Goal: Task Accomplishment & Management: Complete application form

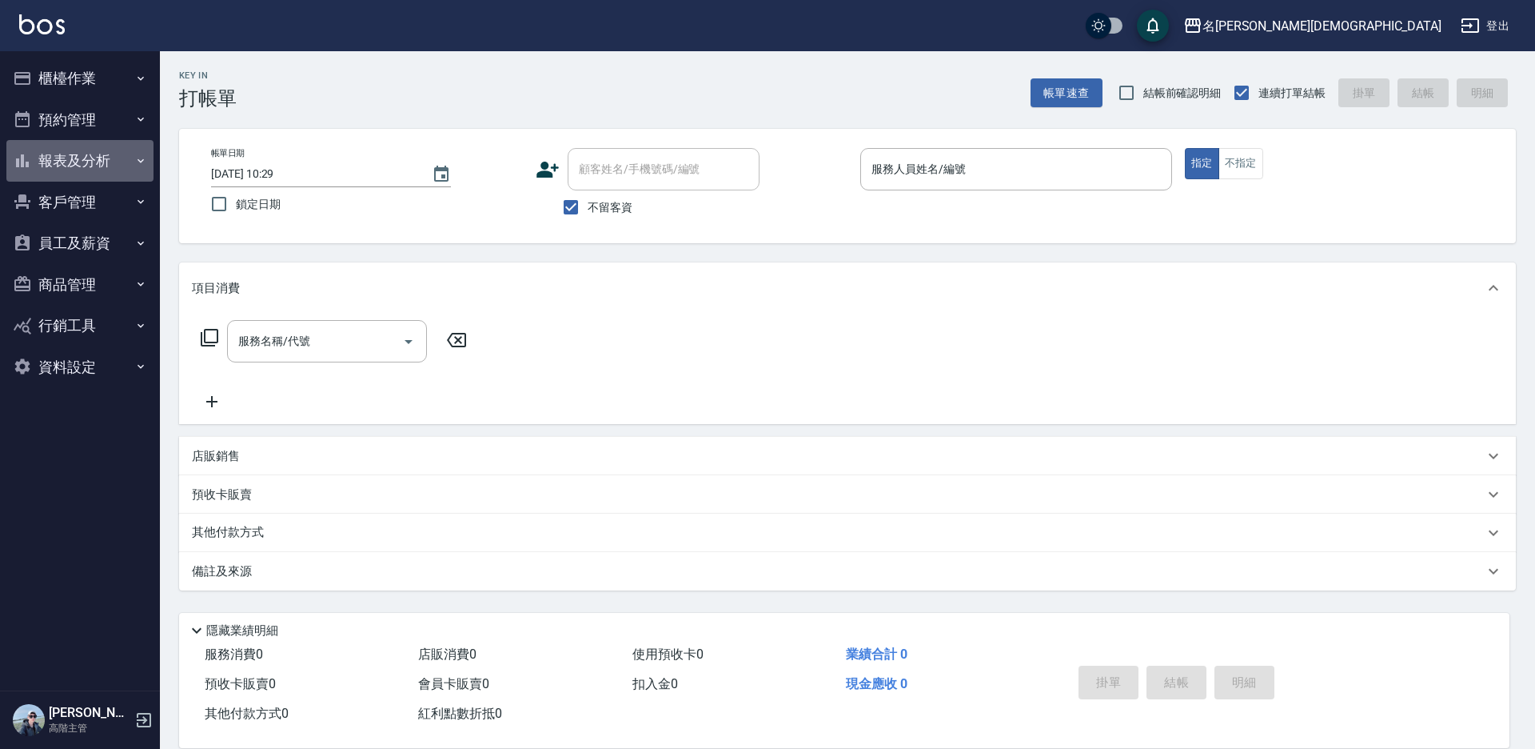
click at [123, 158] on button "報表及分析" at bounding box center [79, 161] width 147 height 42
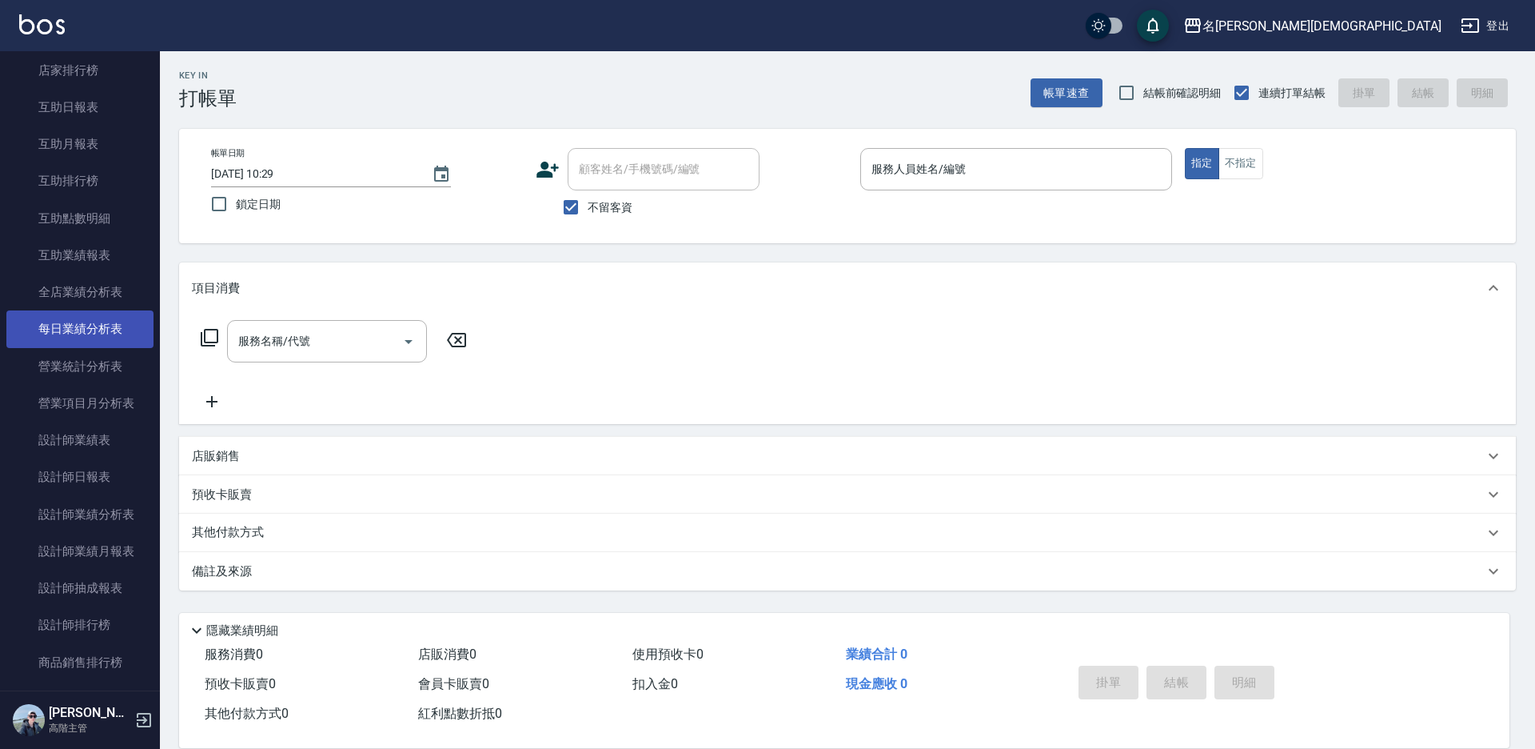
scroll to position [560, 0]
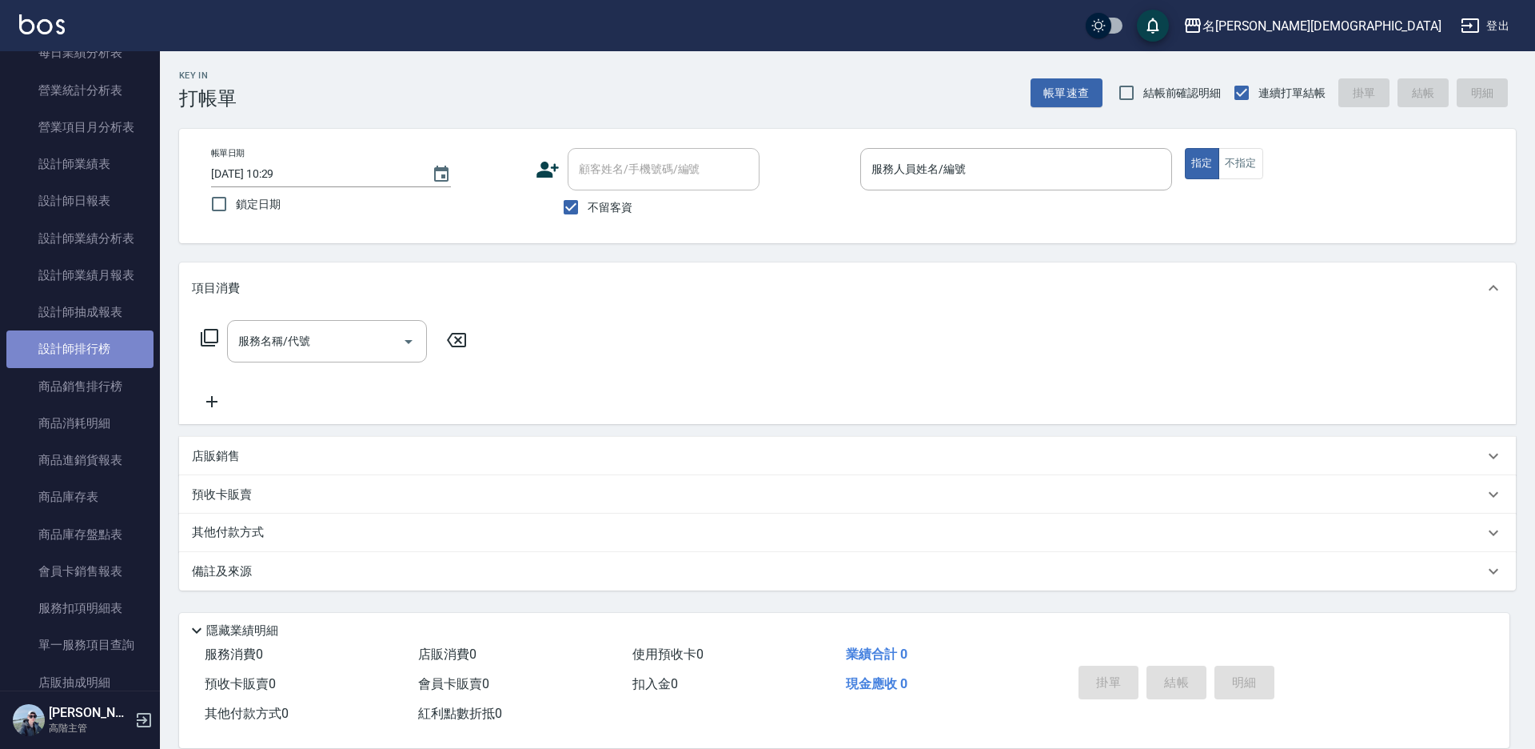
click at [97, 338] on link "設計師排行榜" at bounding box center [79, 348] width 147 height 37
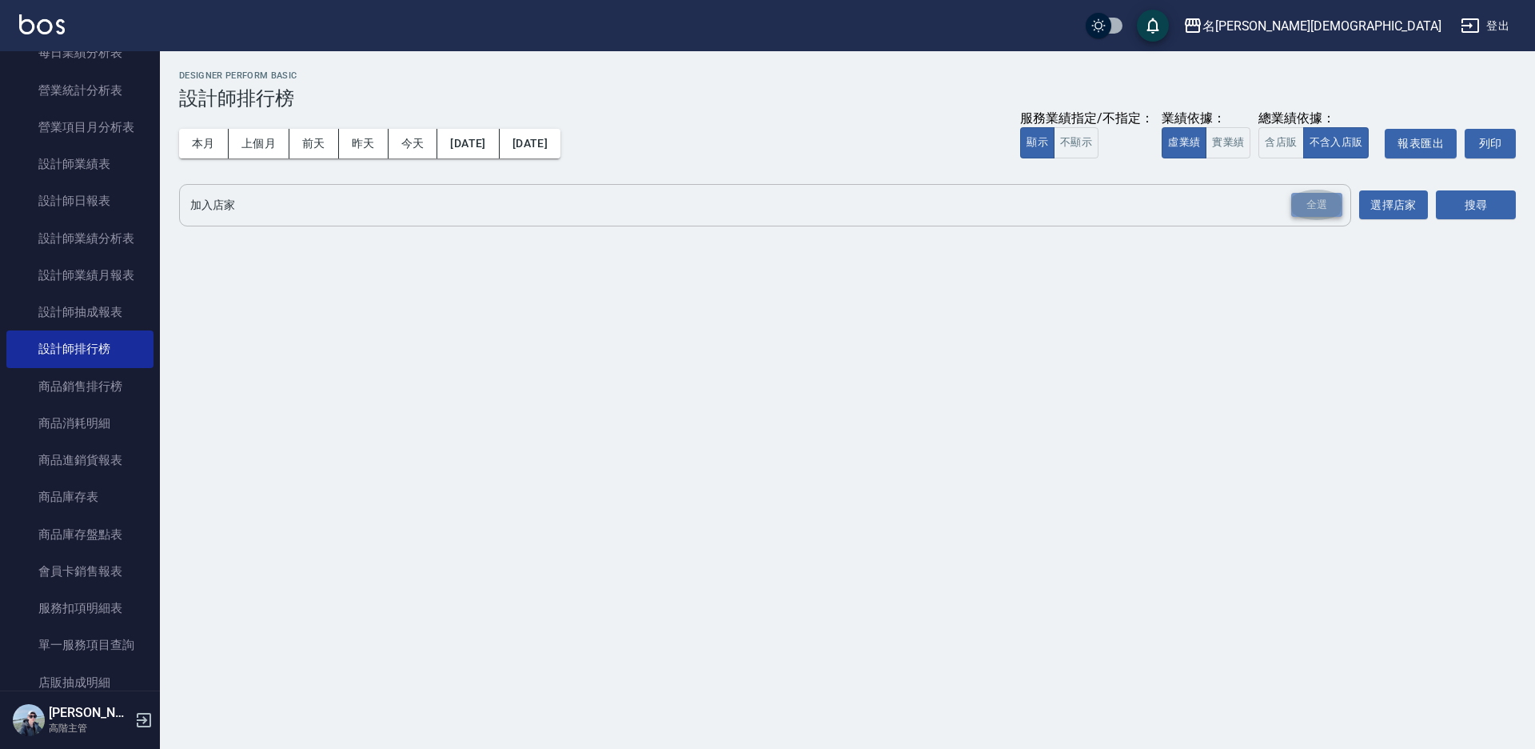
drag, startPoint x: 1318, startPoint y: 198, endPoint x: 1380, endPoint y: 197, distance: 62.4
click at [1318, 197] on div "全選" at bounding box center [1317, 205] width 51 height 25
drag, startPoint x: 1461, startPoint y: 205, endPoint x: 1403, endPoint y: 192, distance: 59.8
click at [1461, 204] on button "搜尋" at bounding box center [1476, 206] width 80 height 30
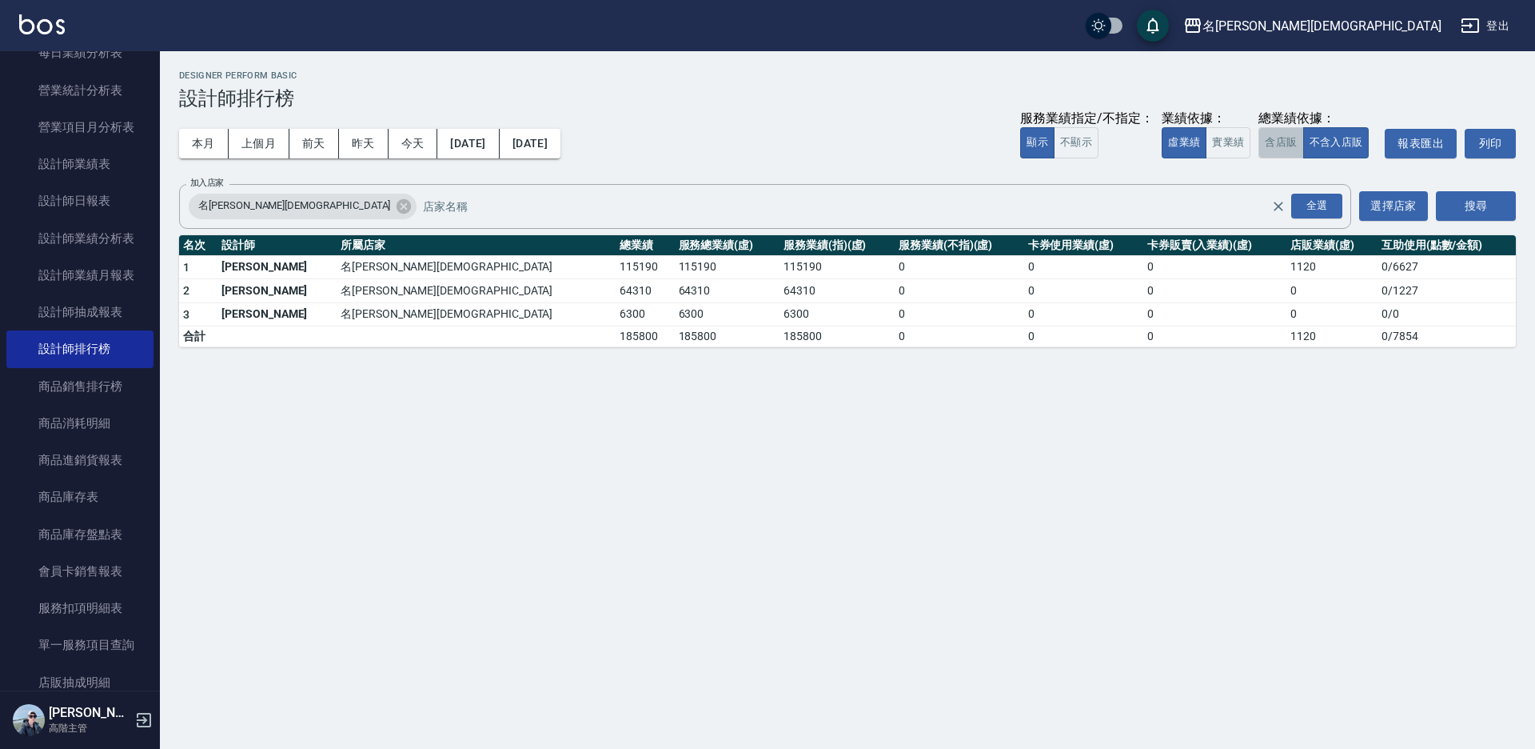
click at [1277, 140] on button "含店販" at bounding box center [1281, 142] width 45 height 31
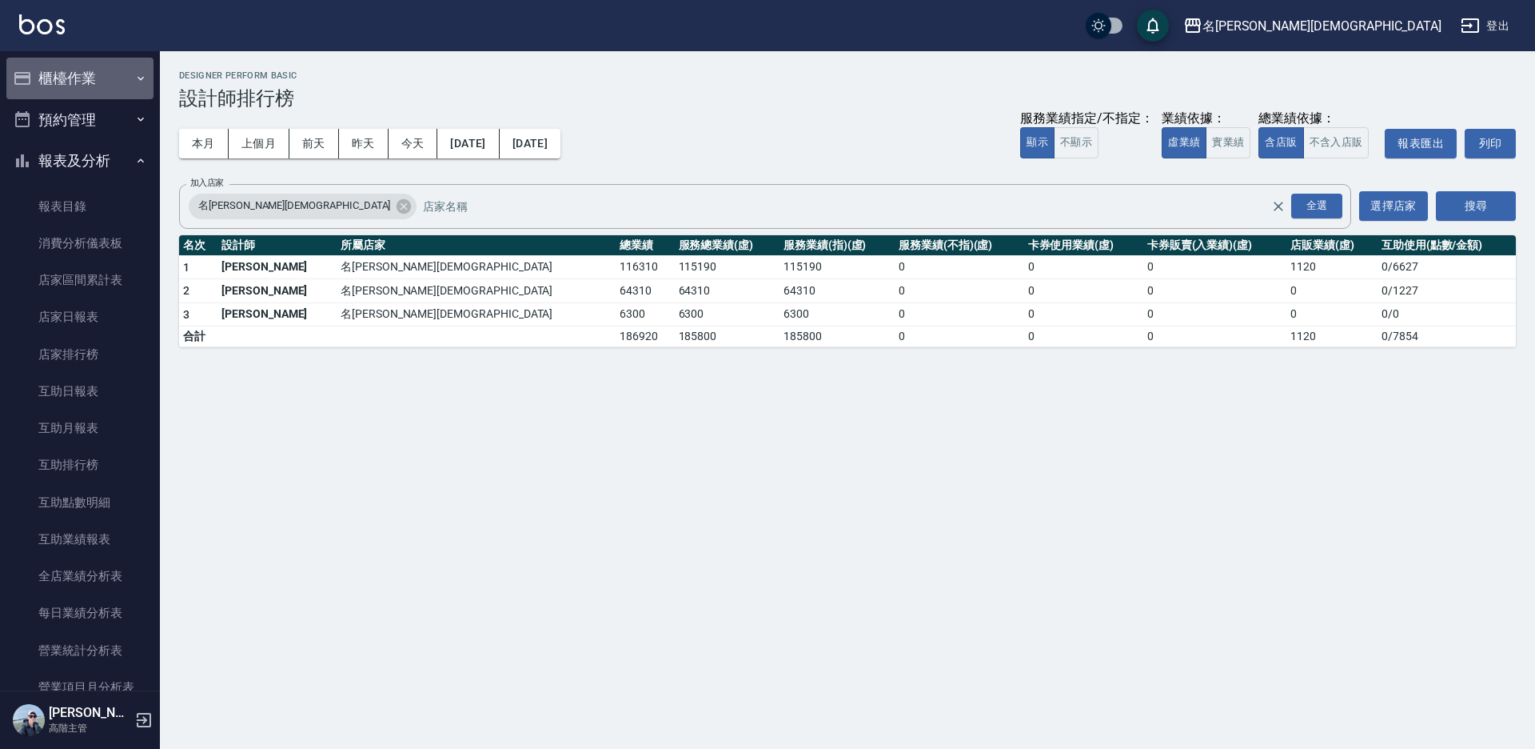
click at [94, 85] on button "櫃檯作業" at bounding box center [79, 79] width 147 height 42
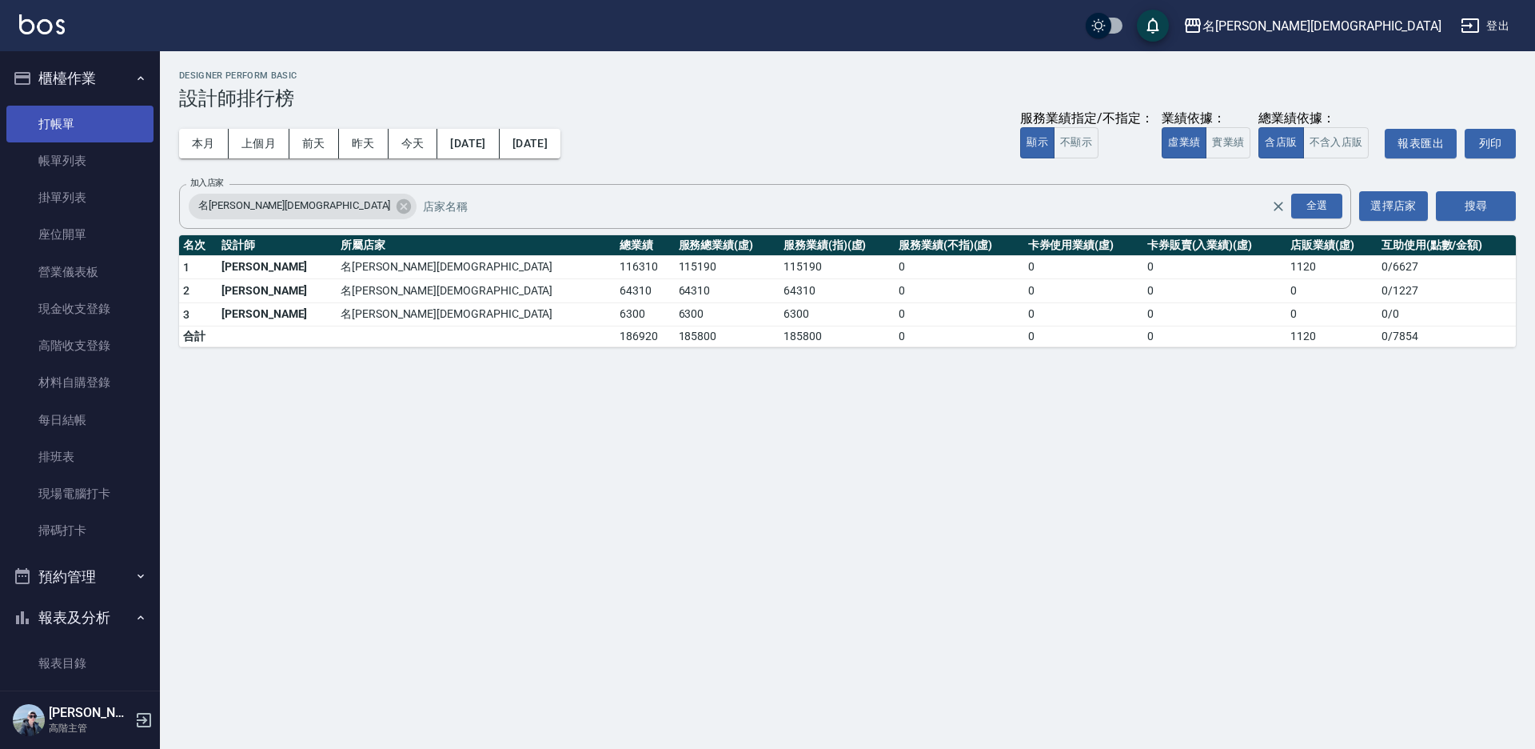
click at [95, 130] on link "打帳單" at bounding box center [79, 124] width 147 height 37
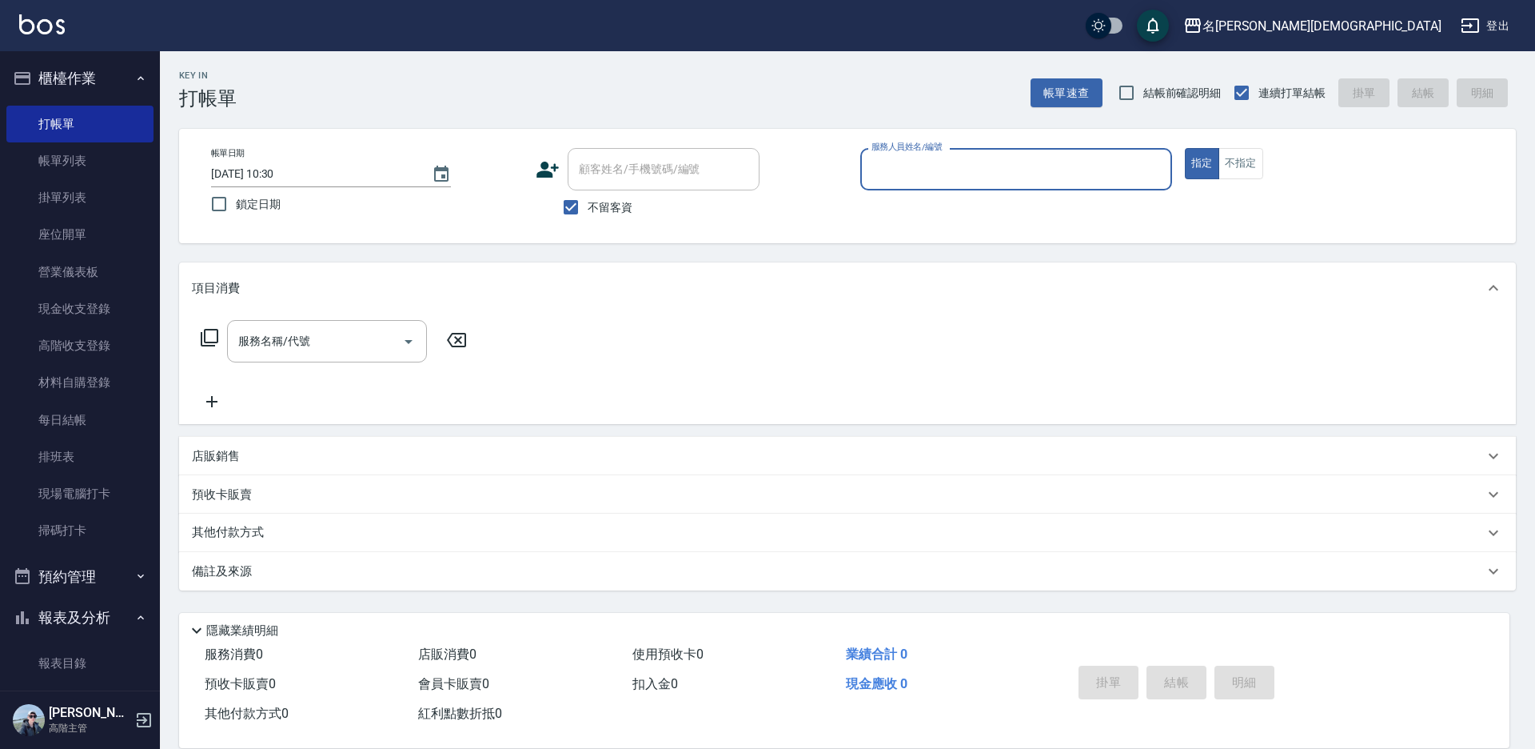
click at [890, 170] on input "服務人員姓名/編號" at bounding box center [1017, 169] width 298 height 28
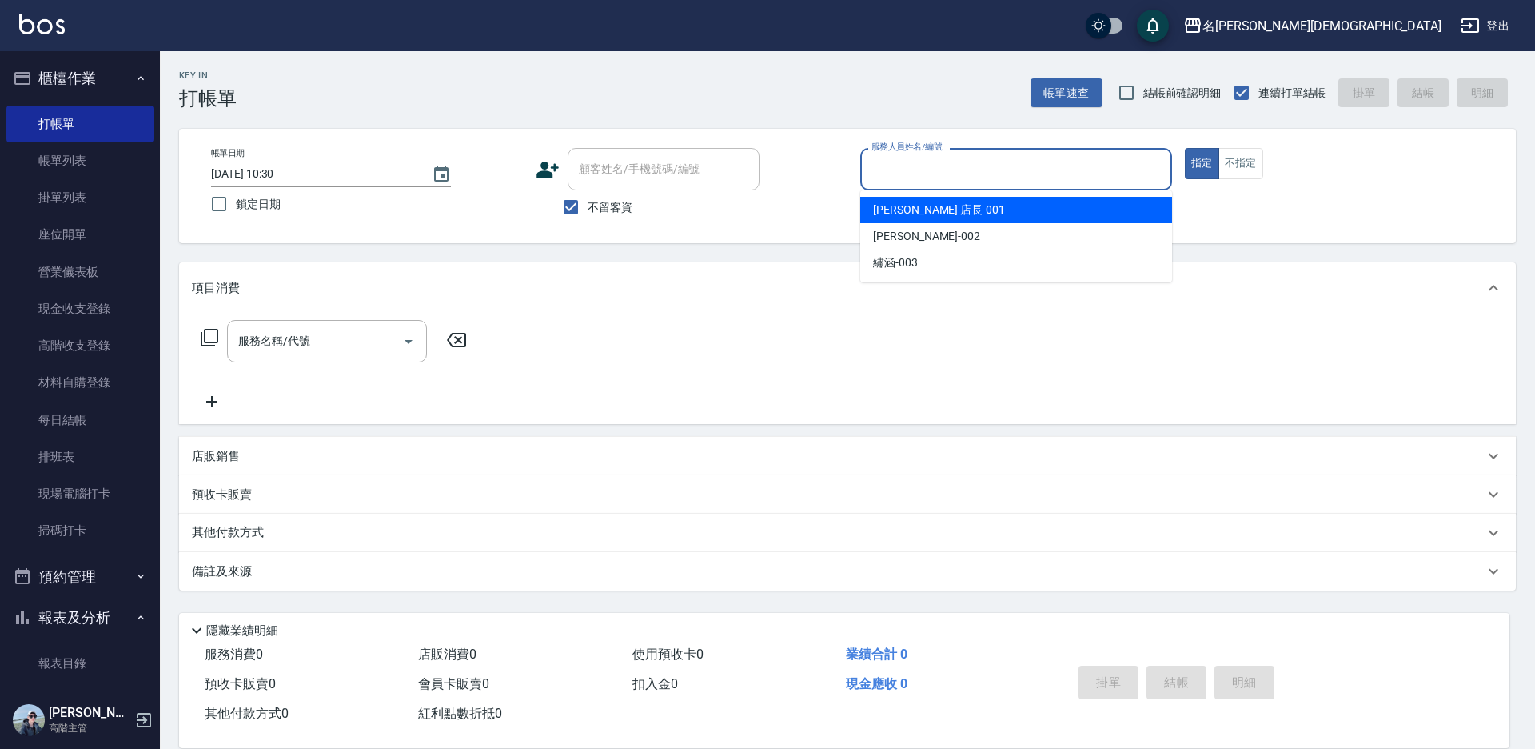
click at [898, 210] on span "[PERSON_NAME] 店長 -001" at bounding box center [939, 210] width 132 height 17
type input "[PERSON_NAME] 店長-001"
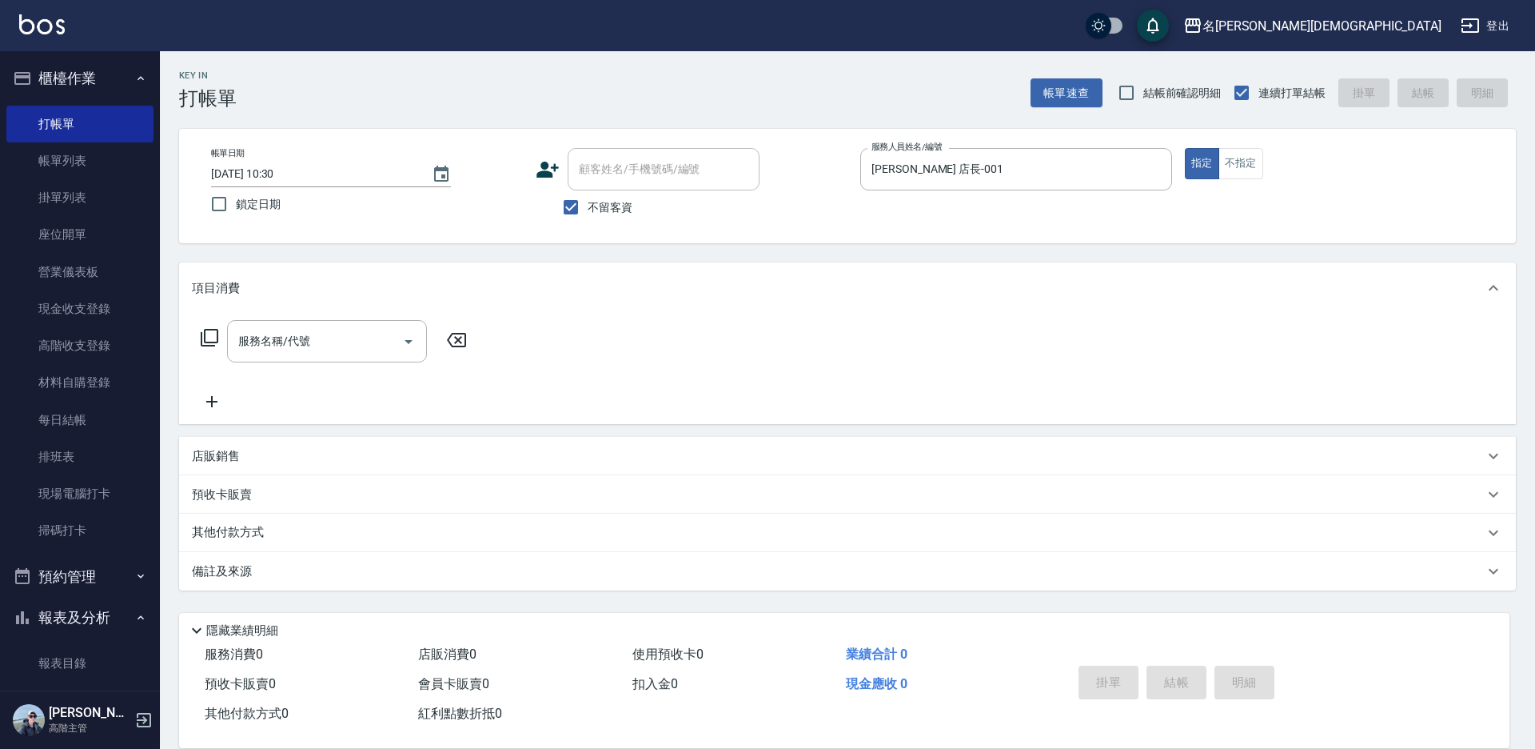
click at [205, 337] on icon at bounding box center [210, 338] width 18 height 18
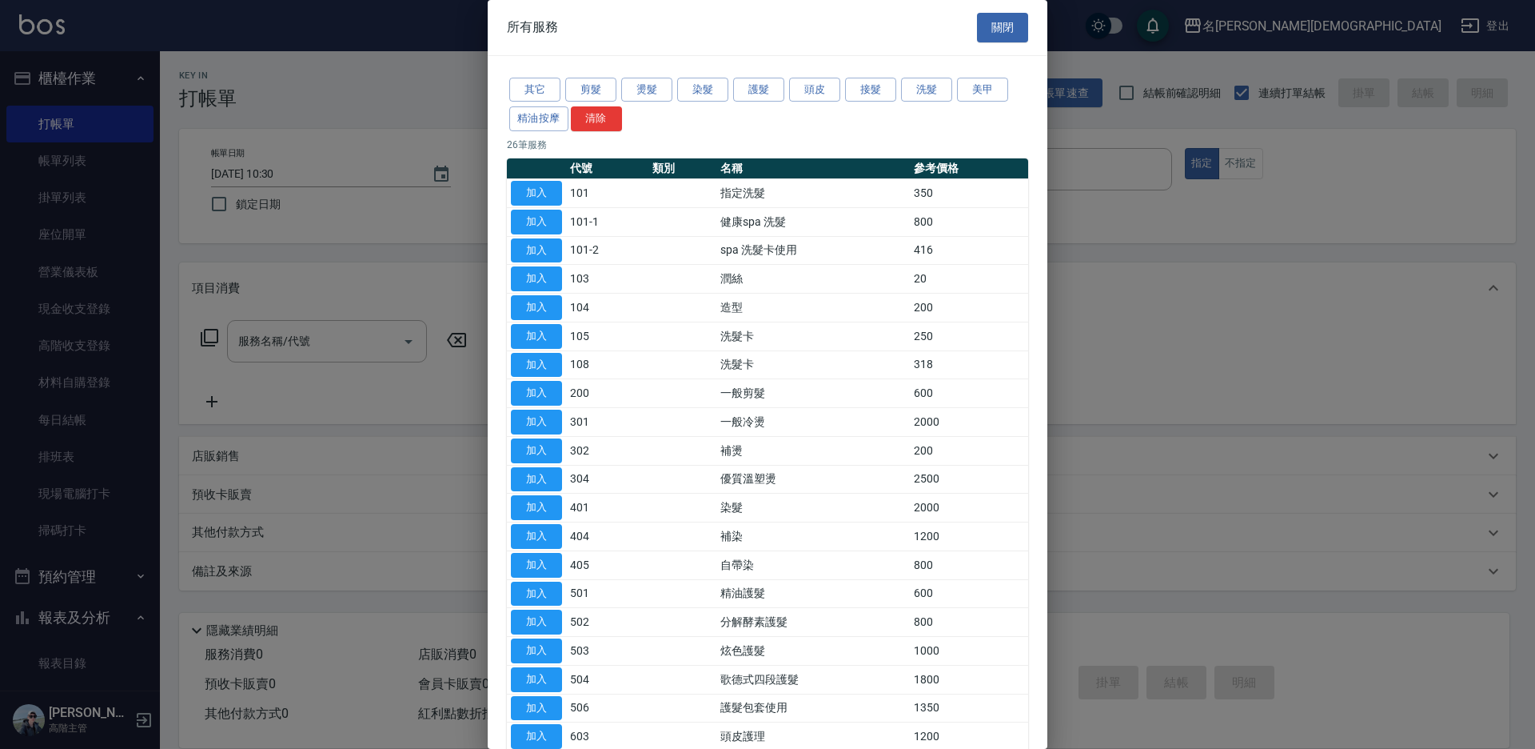
click at [550, 190] on button "加入" at bounding box center [536, 193] width 51 height 25
type input "指定洗髮(101)"
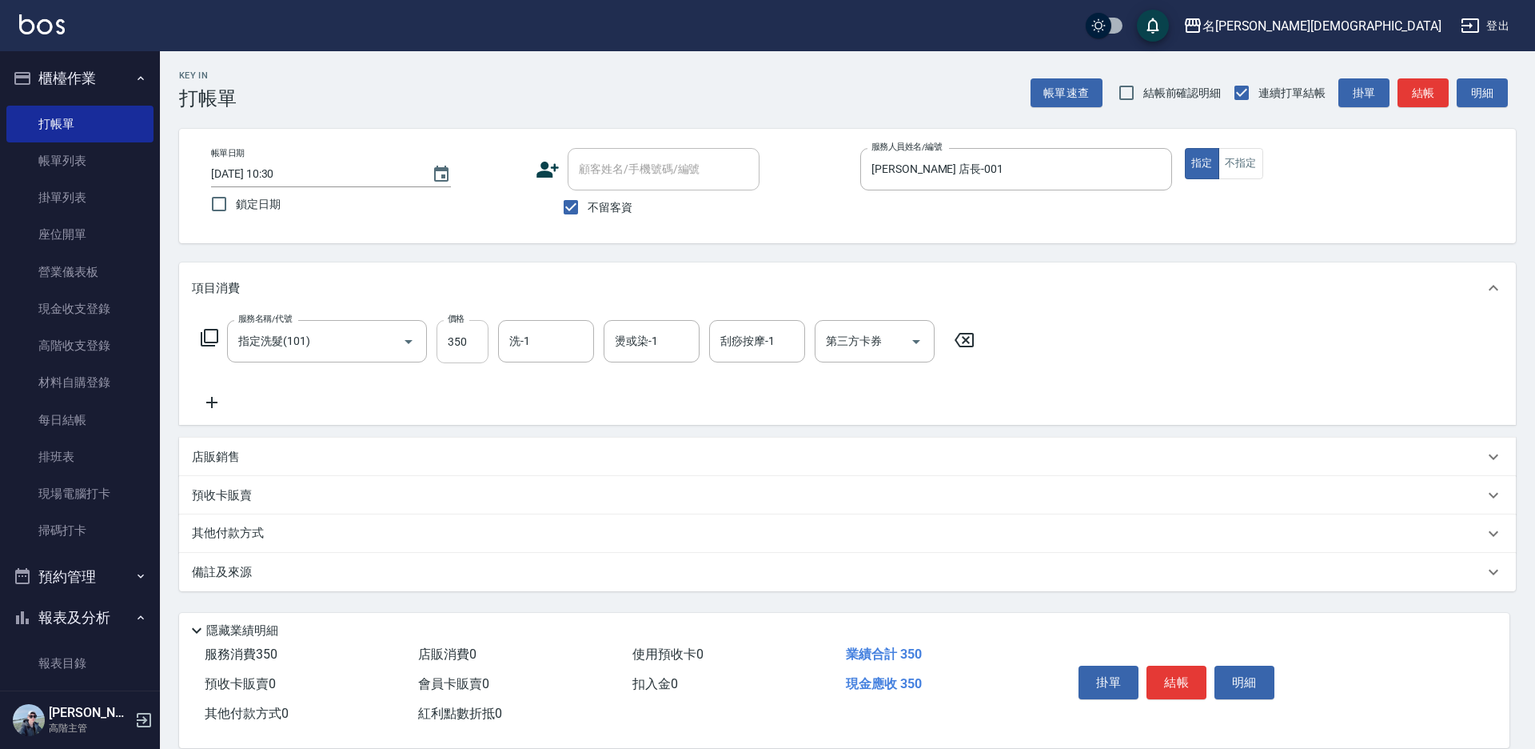
click at [460, 341] on input "350" at bounding box center [463, 341] width 52 height 43
type input "400"
click at [526, 344] on div "洗-1 洗-1" at bounding box center [546, 341] width 96 height 42
drag, startPoint x: 532, startPoint y: 426, endPoint x: 552, endPoint y: 448, distance: 29.4
click at [535, 443] on span "繡涵 -003" at bounding box center [533, 451] width 45 height 17
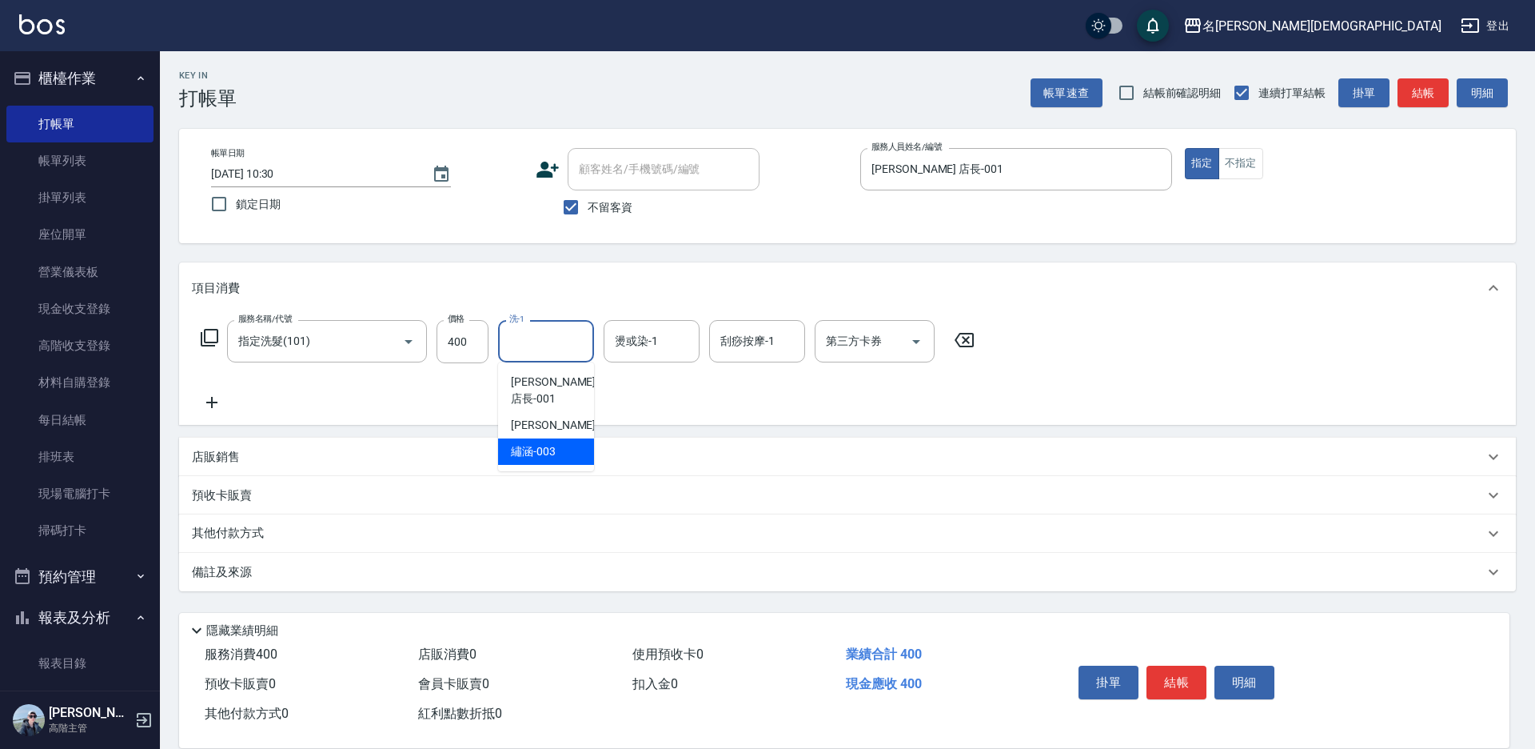
type input "繡涵-003"
click at [1186, 681] on button "結帳" at bounding box center [1177, 682] width 60 height 34
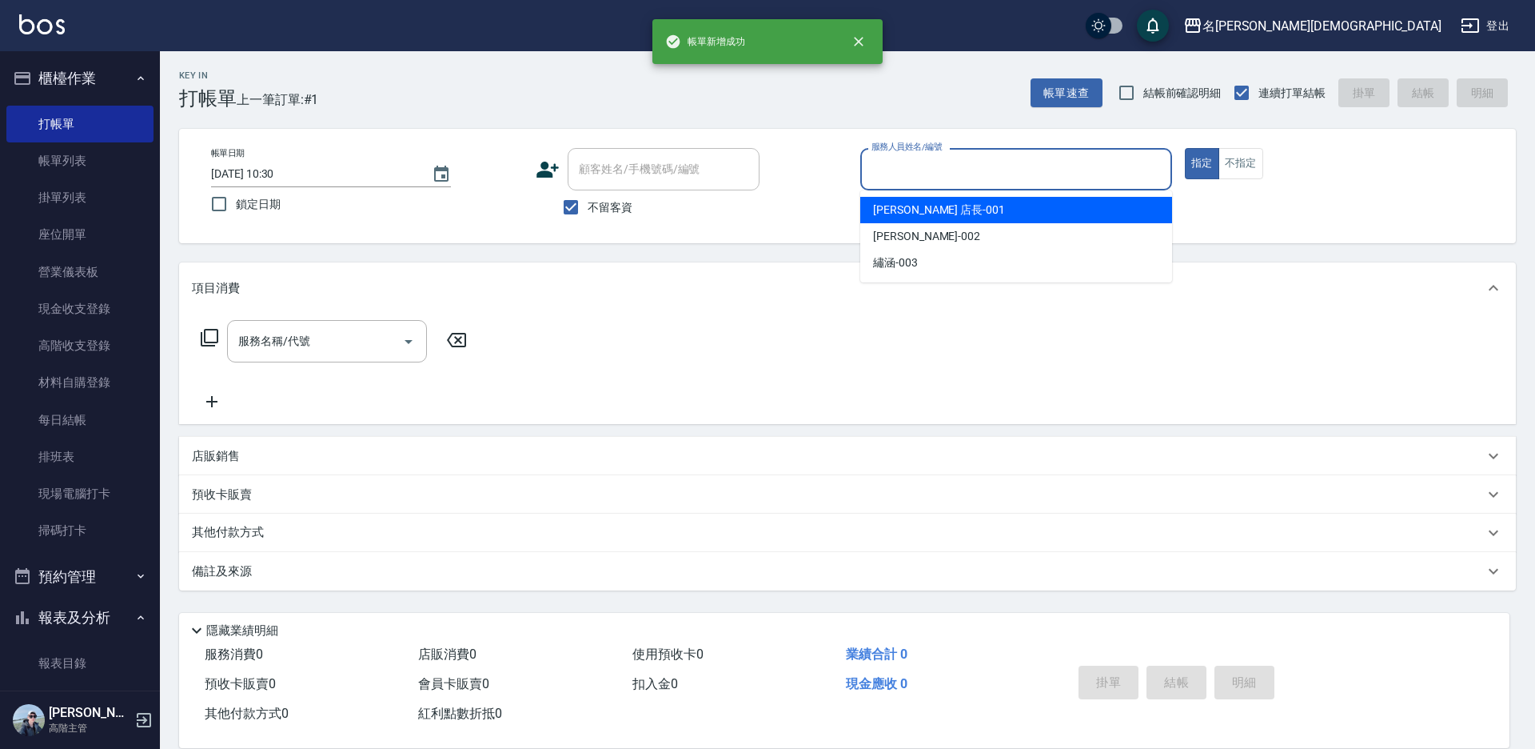
click at [890, 170] on input "服務人員姓名/編號" at bounding box center [1017, 169] width 298 height 28
click at [914, 208] on span "[PERSON_NAME] 店長 -001" at bounding box center [939, 210] width 132 height 17
type input "[PERSON_NAME] 店長-001"
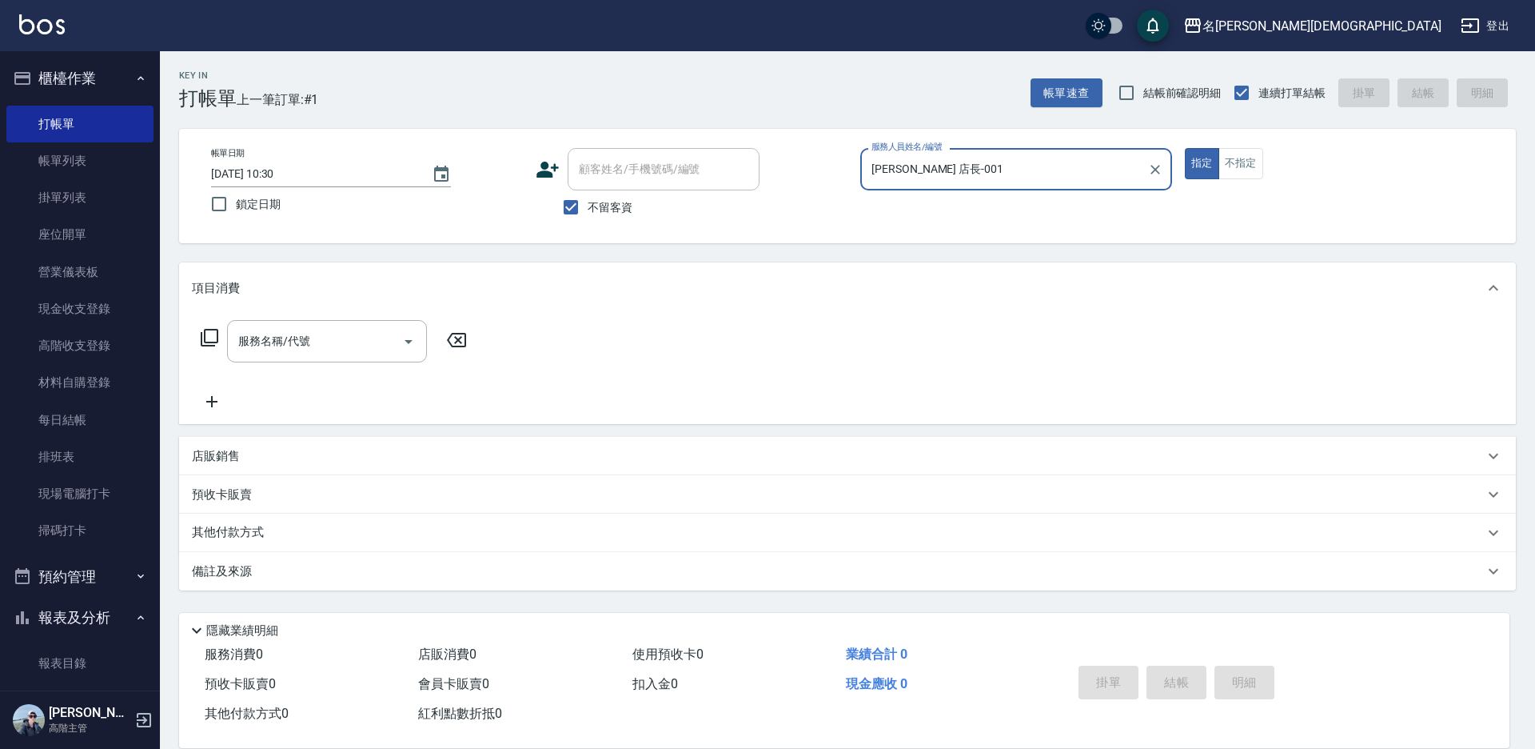
click at [210, 335] on icon at bounding box center [209, 337] width 19 height 19
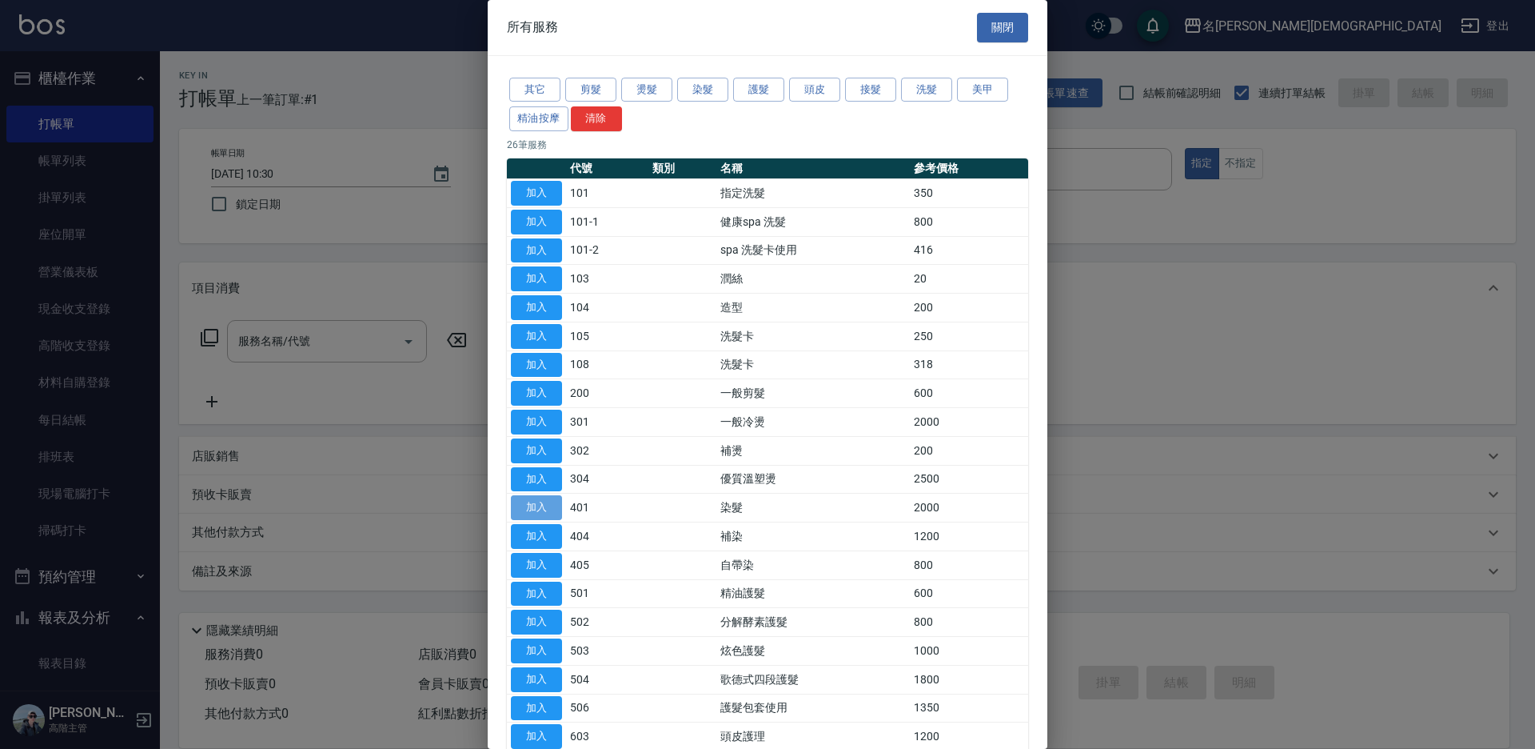
click at [553, 509] on button "加入" at bounding box center [536, 507] width 51 height 25
type input "染髮(401)"
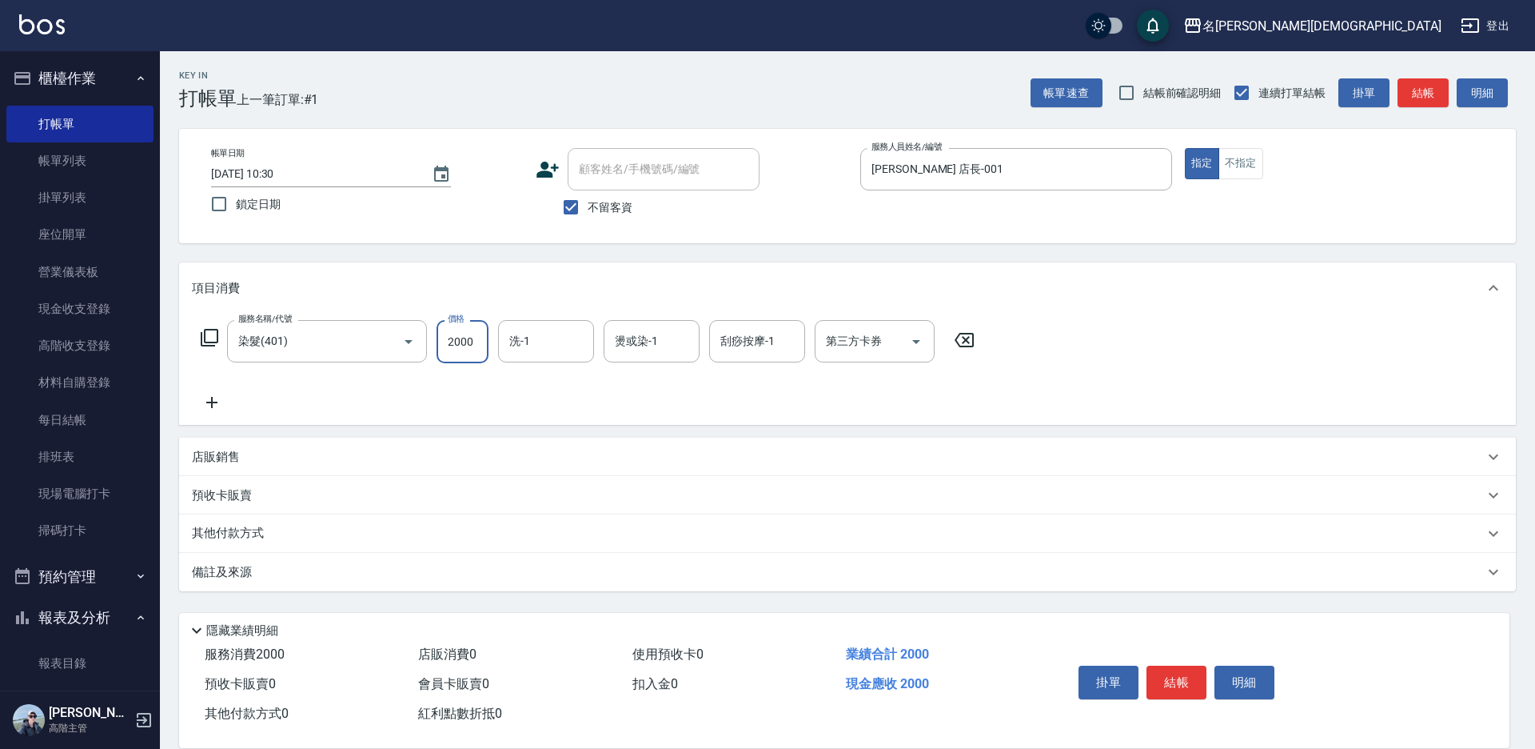
click at [449, 349] on input "2000" at bounding box center [463, 341] width 52 height 43
type input "2900"
click at [523, 345] on div "洗-1 洗-1" at bounding box center [546, 341] width 96 height 42
click at [564, 438] on div "繡涵 -003" at bounding box center [546, 451] width 96 height 26
type input "繡涵-003"
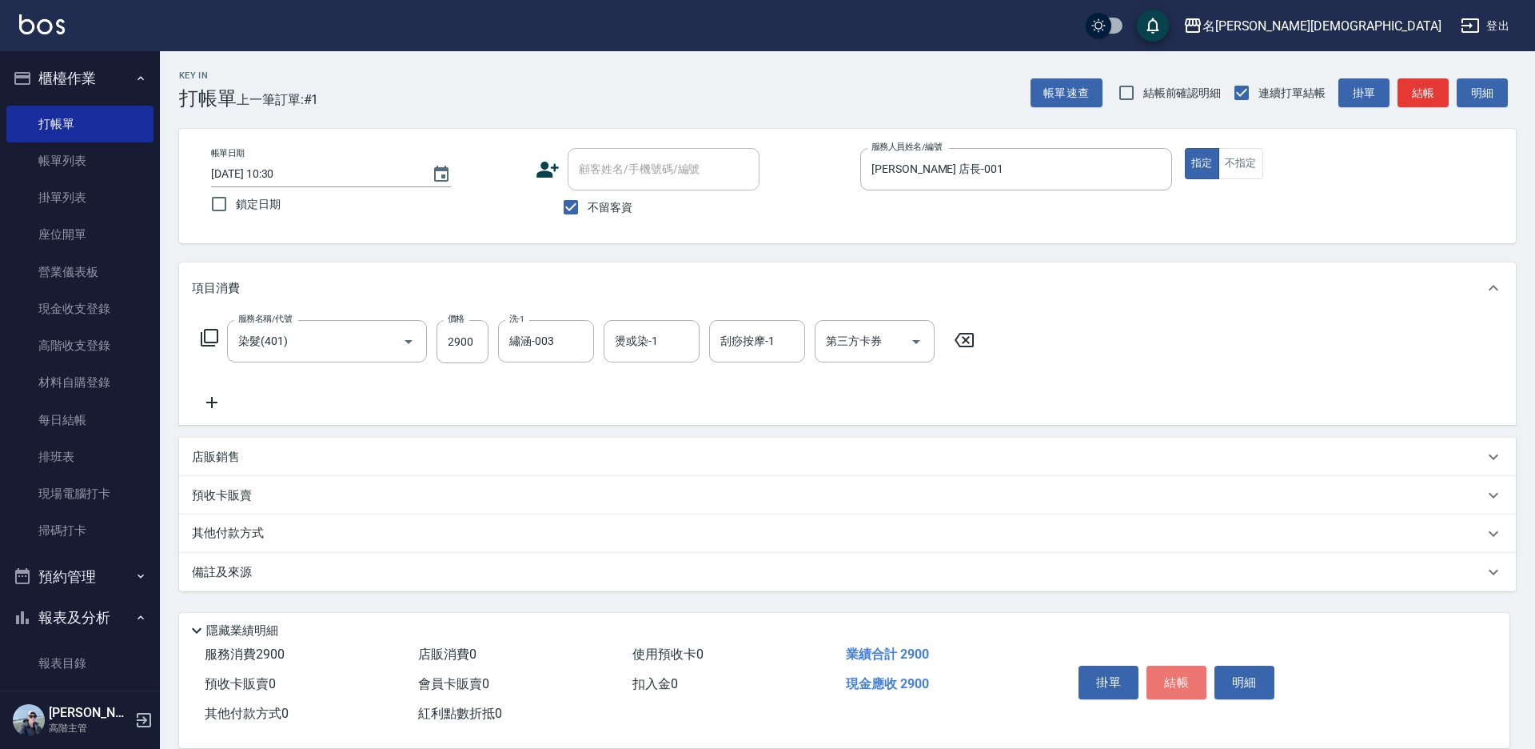
drag, startPoint x: 1182, startPoint y: 677, endPoint x: 1052, endPoint y: 581, distance: 161.9
click at [1180, 674] on button "結帳" at bounding box center [1177, 682] width 60 height 34
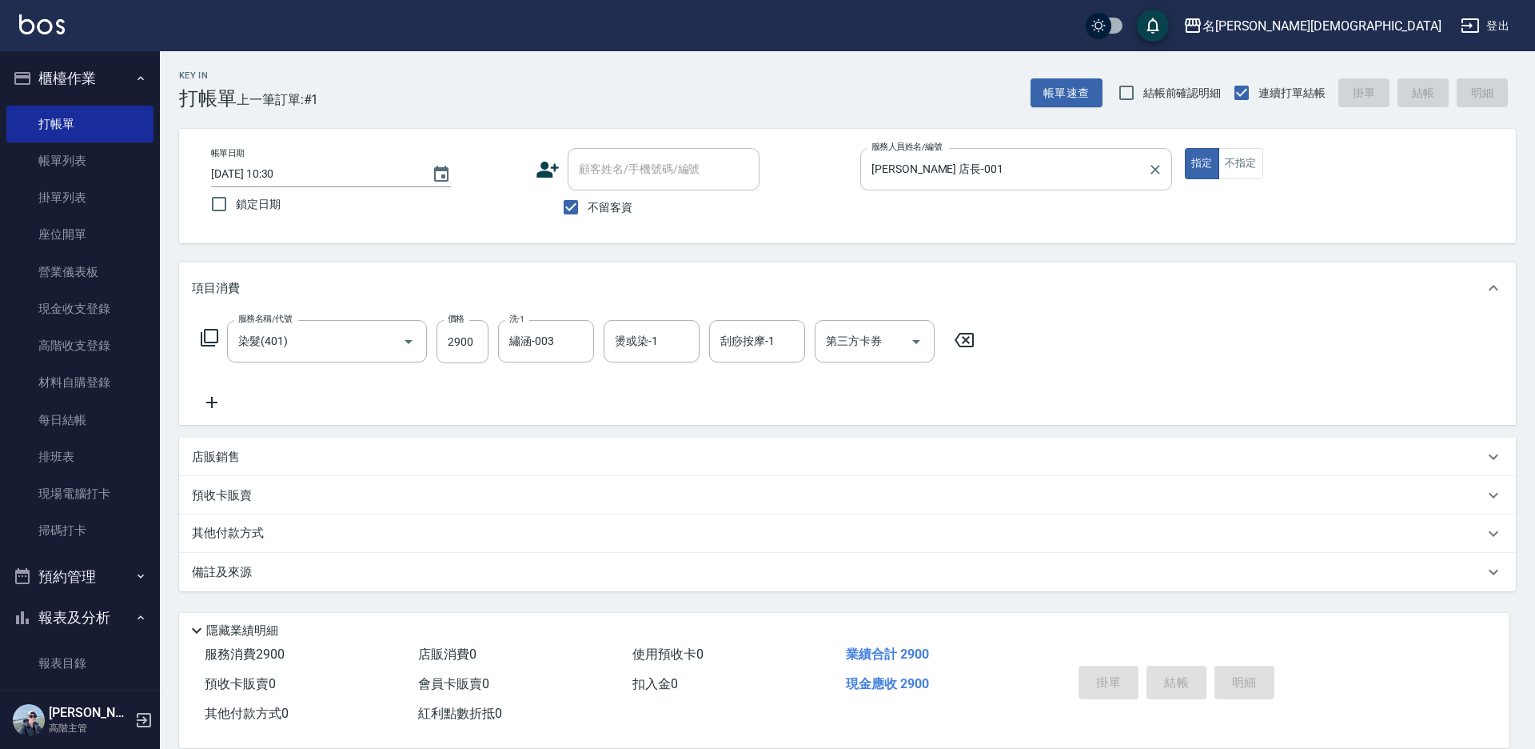
type input "[DATE] 10:31"
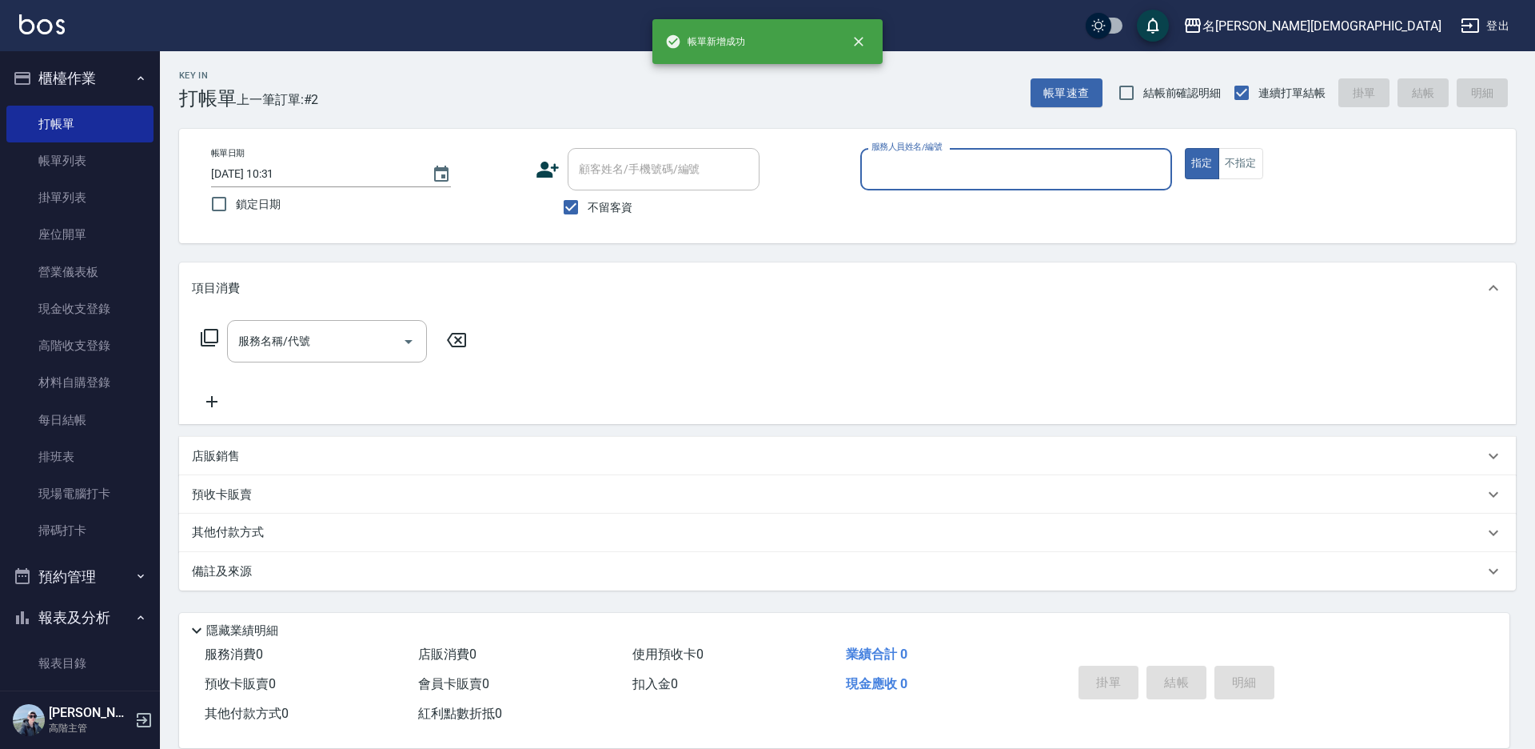
click at [905, 172] on input "服務人員姓名/編號" at bounding box center [1017, 169] width 298 height 28
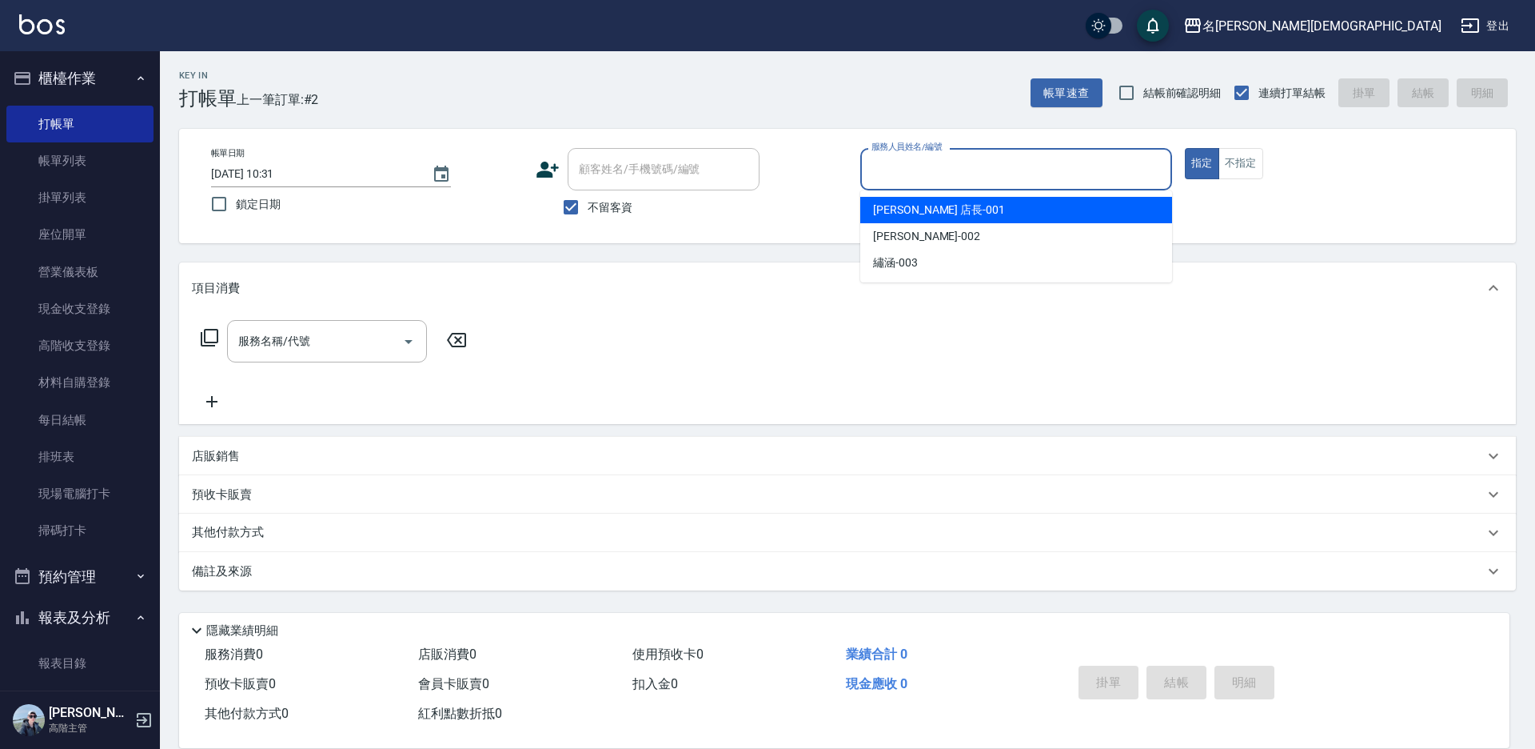
click at [904, 213] on span "[PERSON_NAME] 店長 -001" at bounding box center [939, 210] width 132 height 17
type input "[PERSON_NAME] 店長-001"
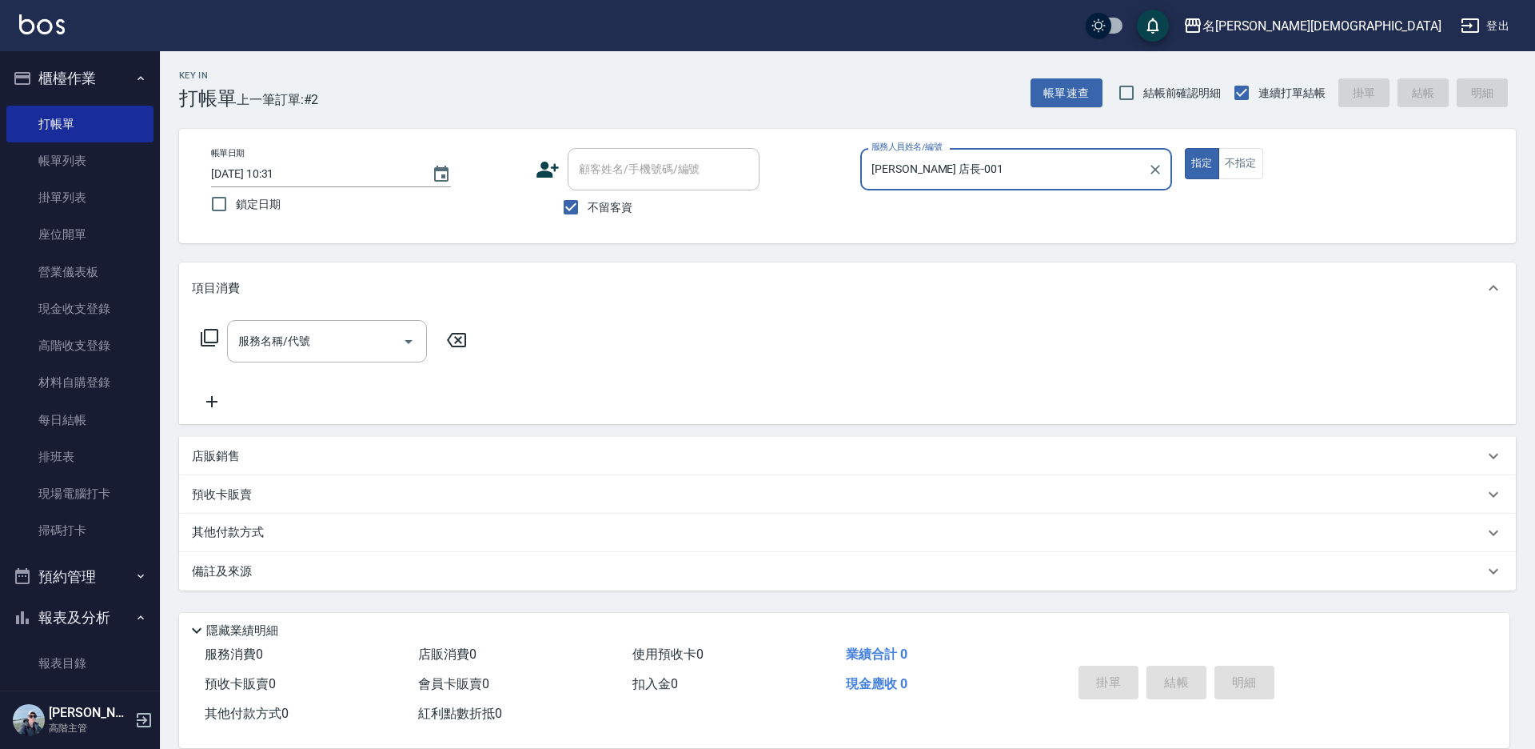
click at [212, 336] on icon at bounding box center [209, 337] width 19 height 19
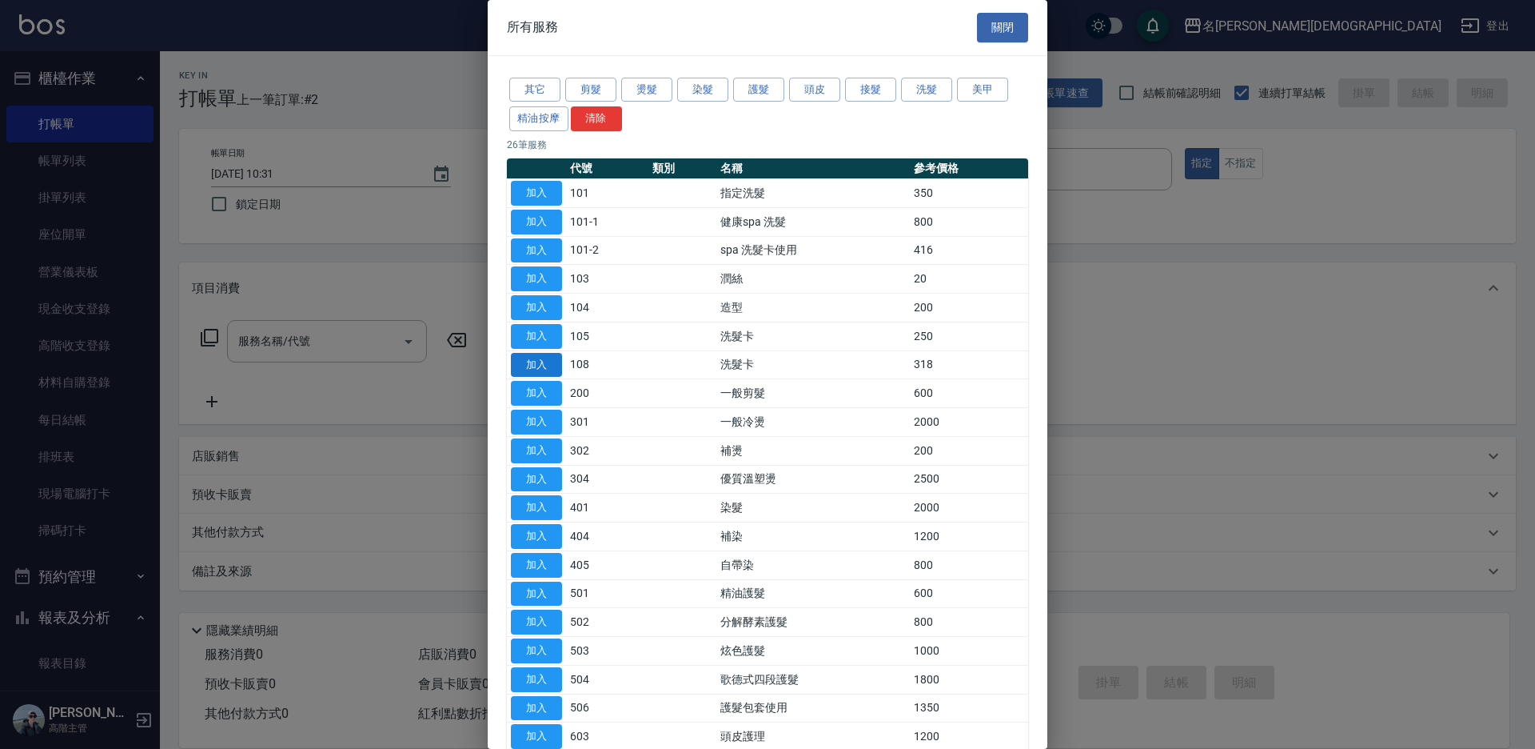
click at [534, 361] on button "加入" at bounding box center [536, 365] width 51 height 25
type input "洗髮卡(108)"
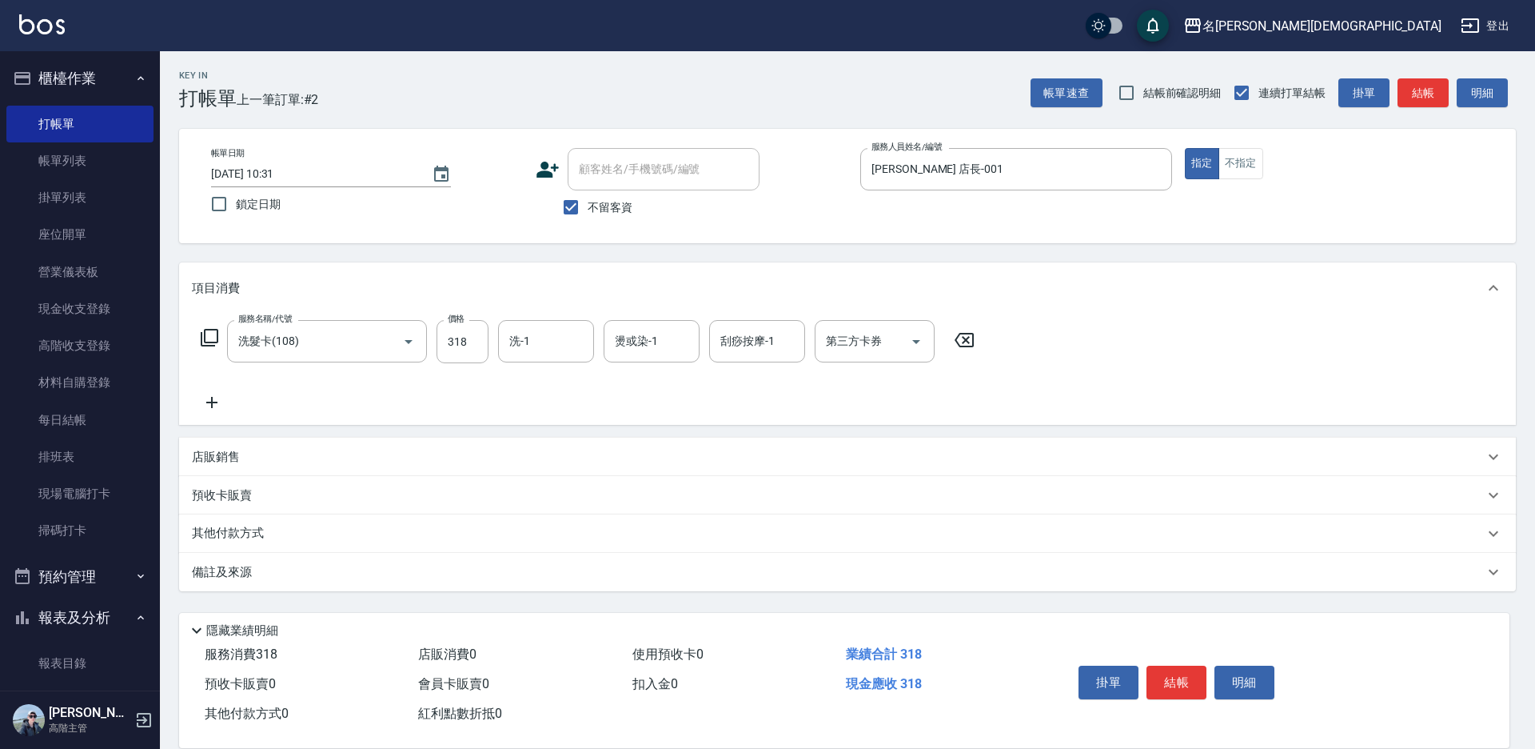
click at [206, 329] on icon at bounding box center [210, 338] width 18 height 18
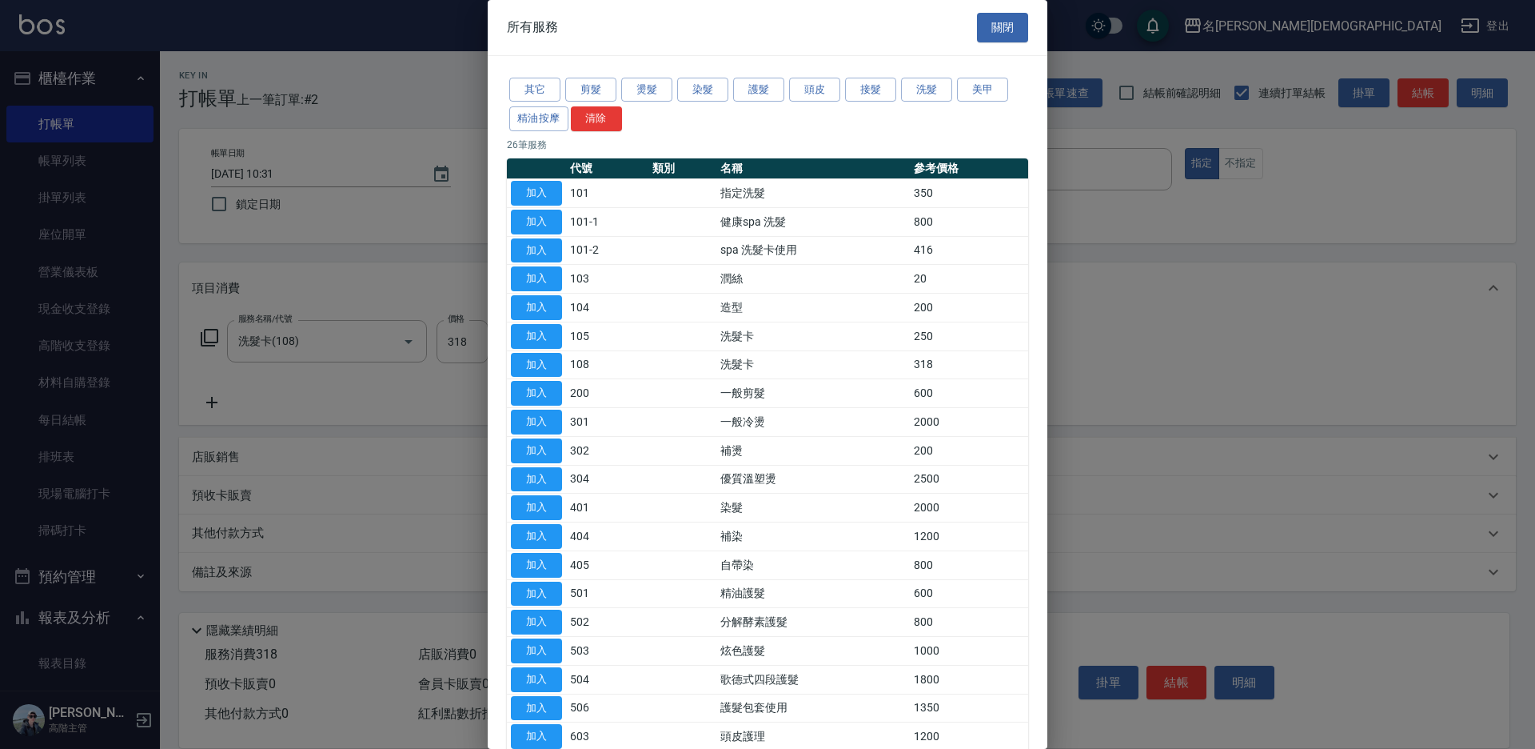
click at [524, 508] on button "加入" at bounding box center [536, 507] width 51 height 25
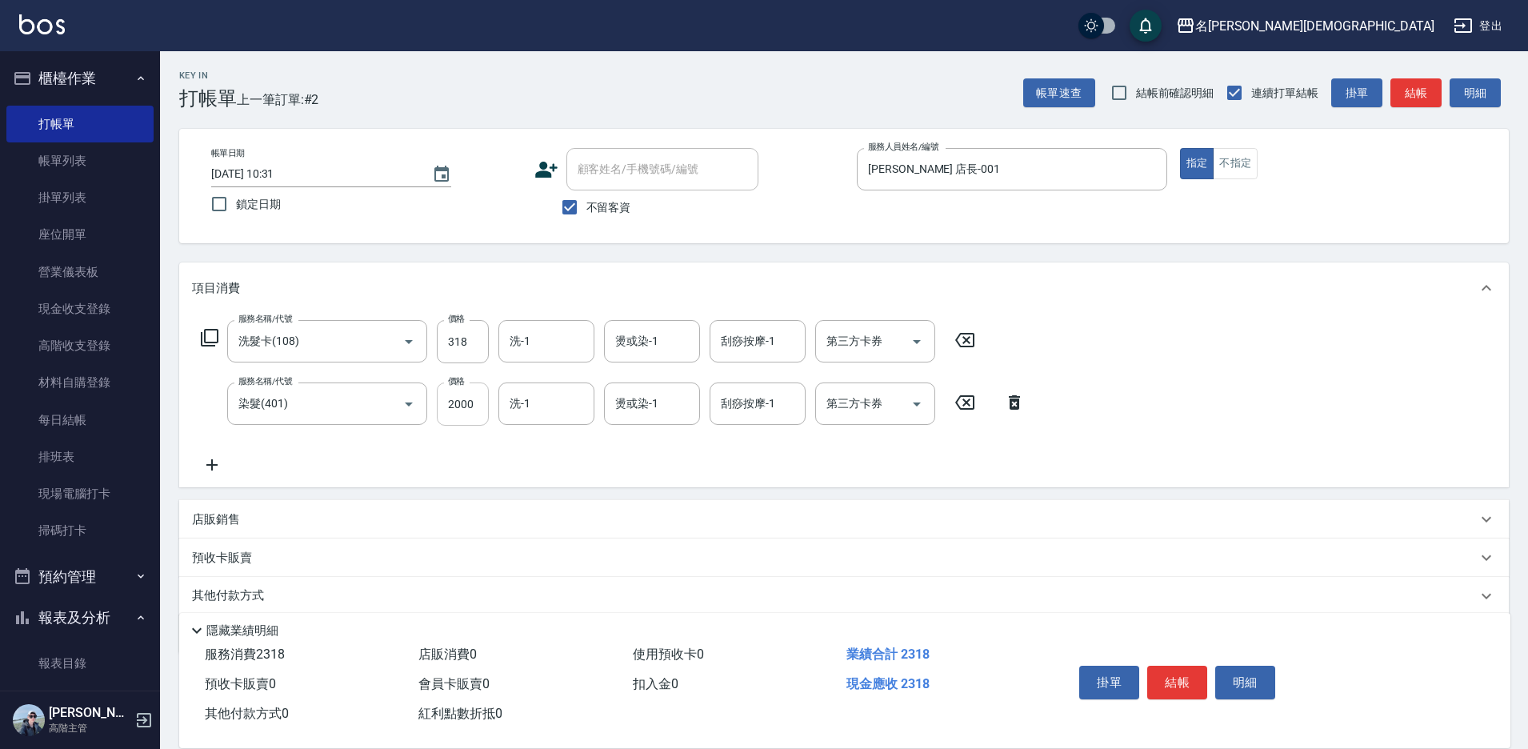
click at [456, 402] on input "2000" at bounding box center [463, 403] width 52 height 43
type input "2400"
click at [856, 348] on div "第三方卡券 第三方卡券" at bounding box center [875, 341] width 120 height 42
drag, startPoint x: 861, startPoint y: 413, endPoint x: 602, endPoint y: 416, distance: 258.3
click at [861, 412] on span "舊有卡券" at bounding box center [875, 408] width 120 height 26
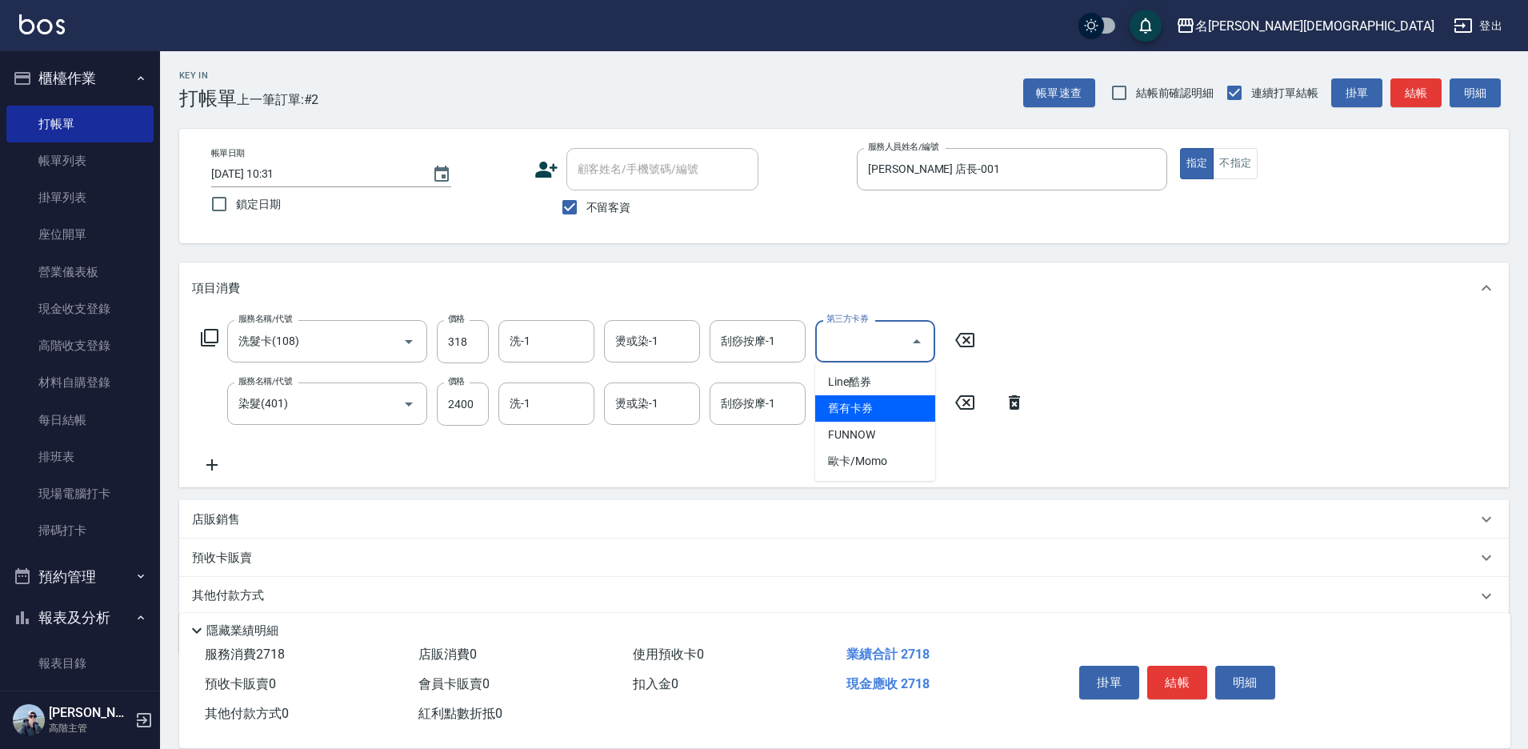
type input "舊有卡券"
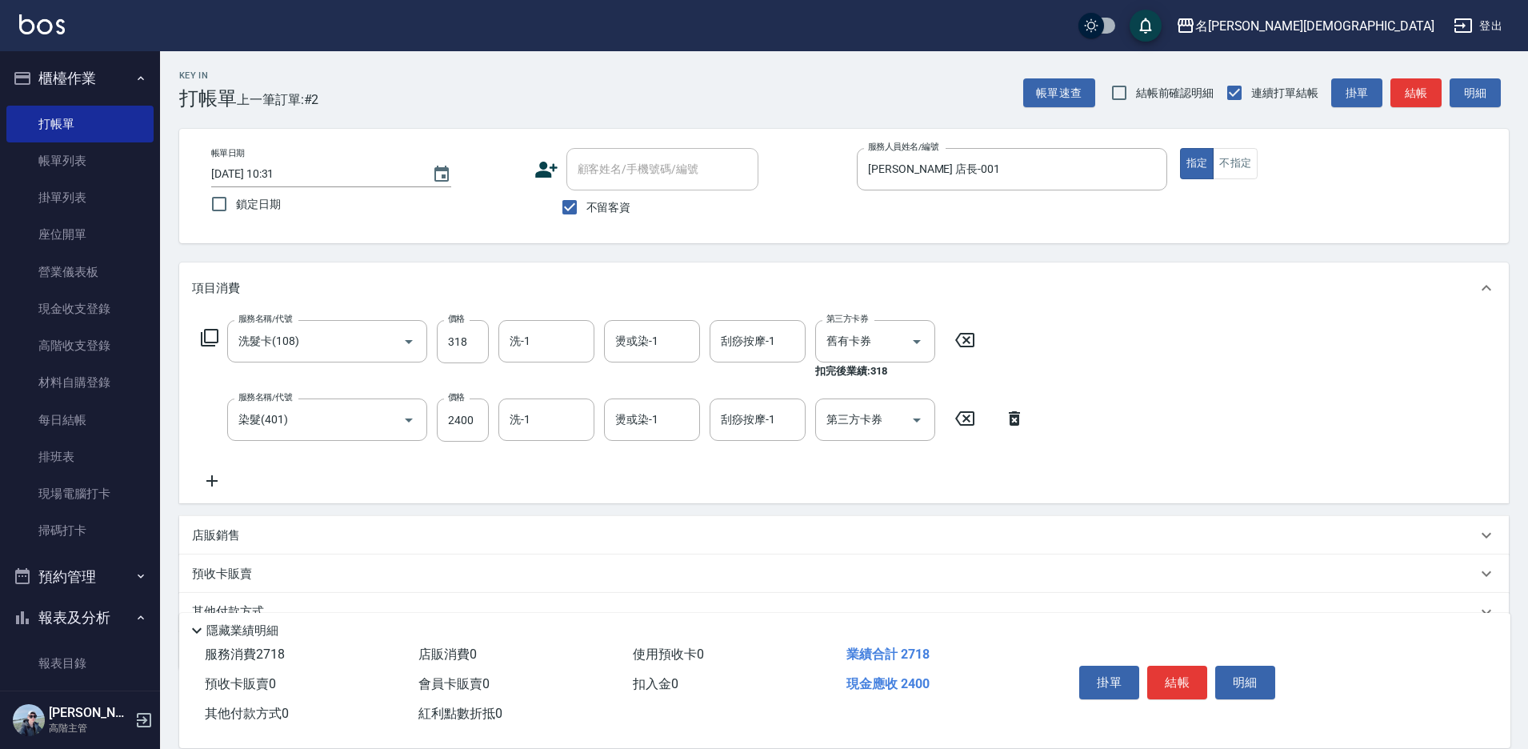
click at [206, 341] on icon at bounding box center [210, 338] width 18 height 18
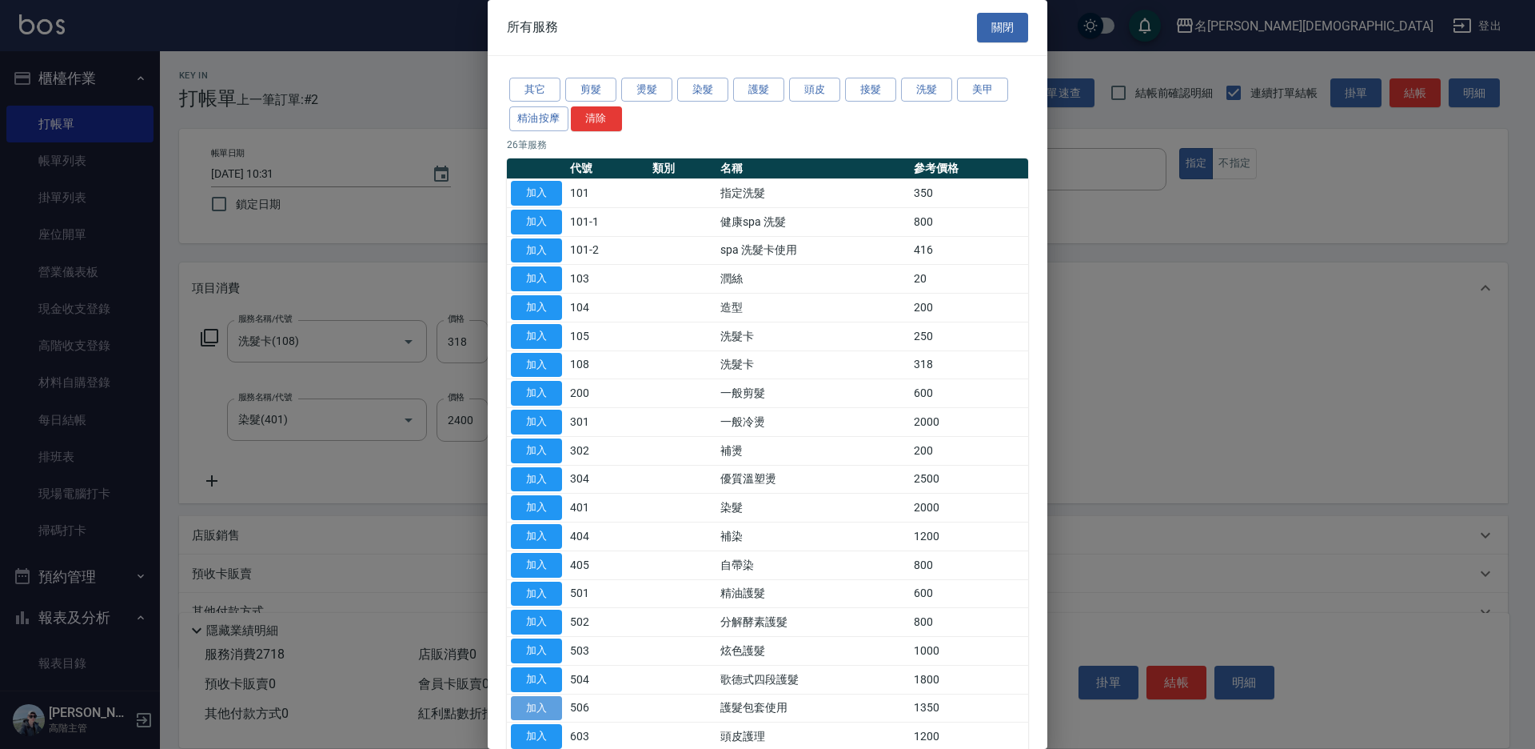
click at [523, 701] on button "加入" at bounding box center [536, 708] width 51 height 25
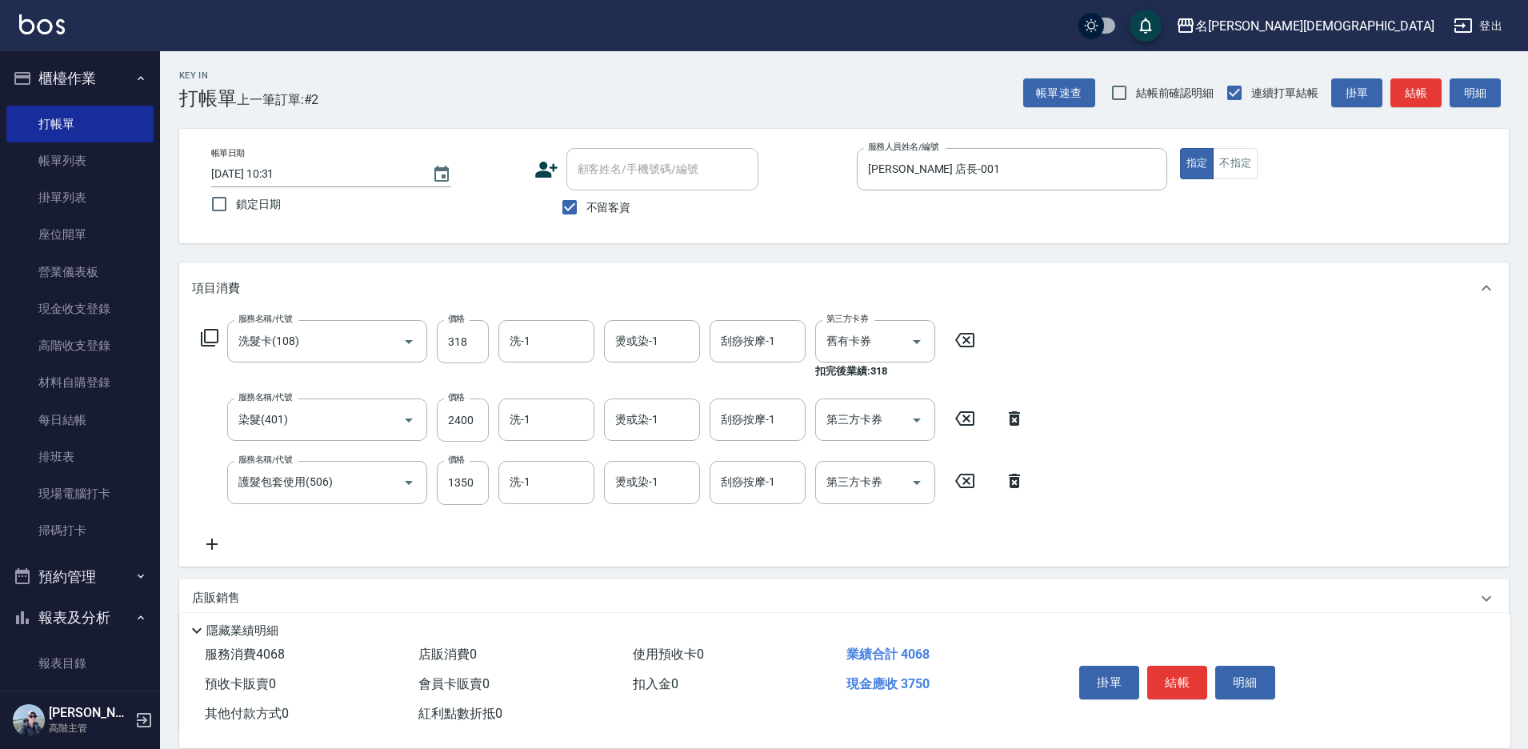
click at [205, 333] on icon at bounding box center [210, 338] width 18 height 18
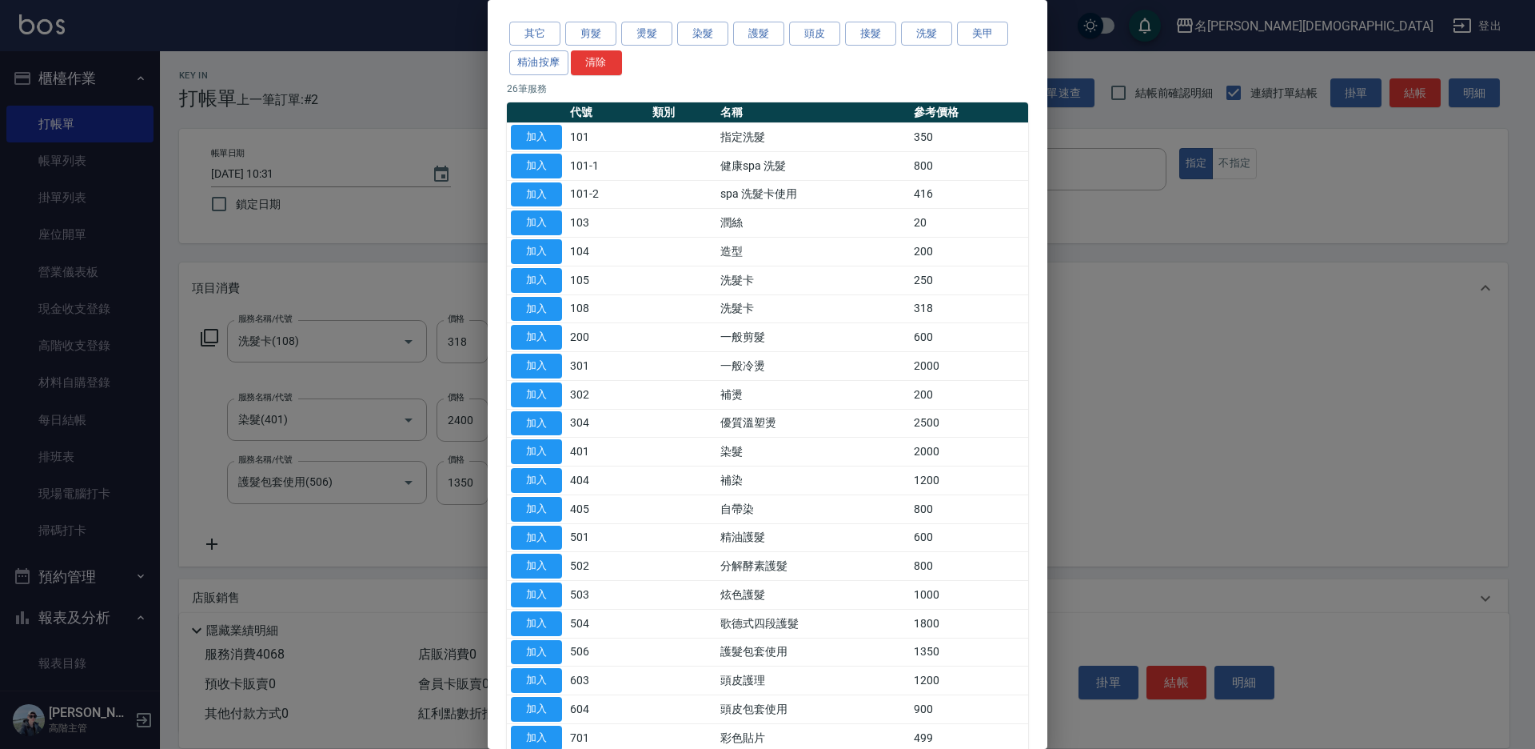
scroll to position [80, 0]
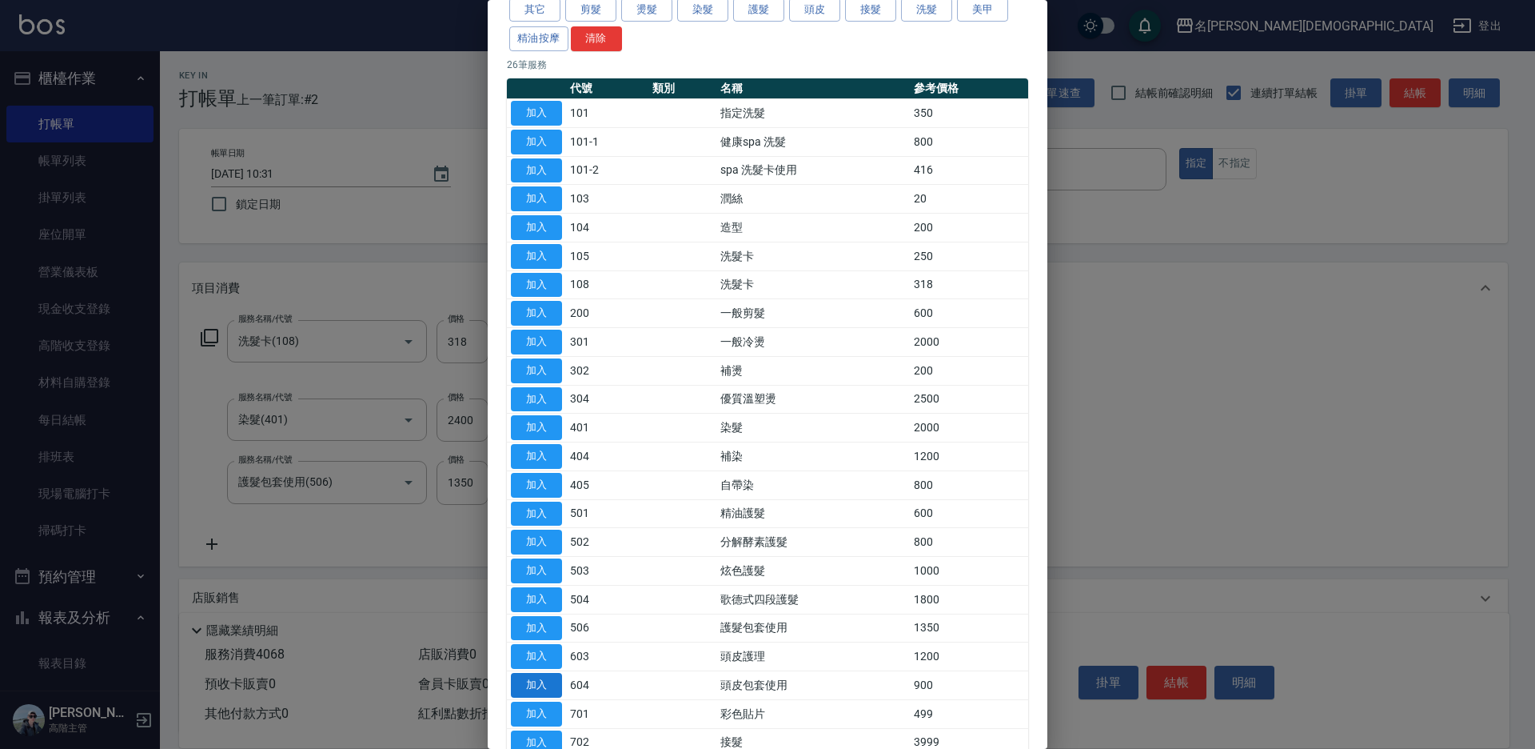
click at [537, 681] on button "加入" at bounding box center [536, 685] width 51 height 25
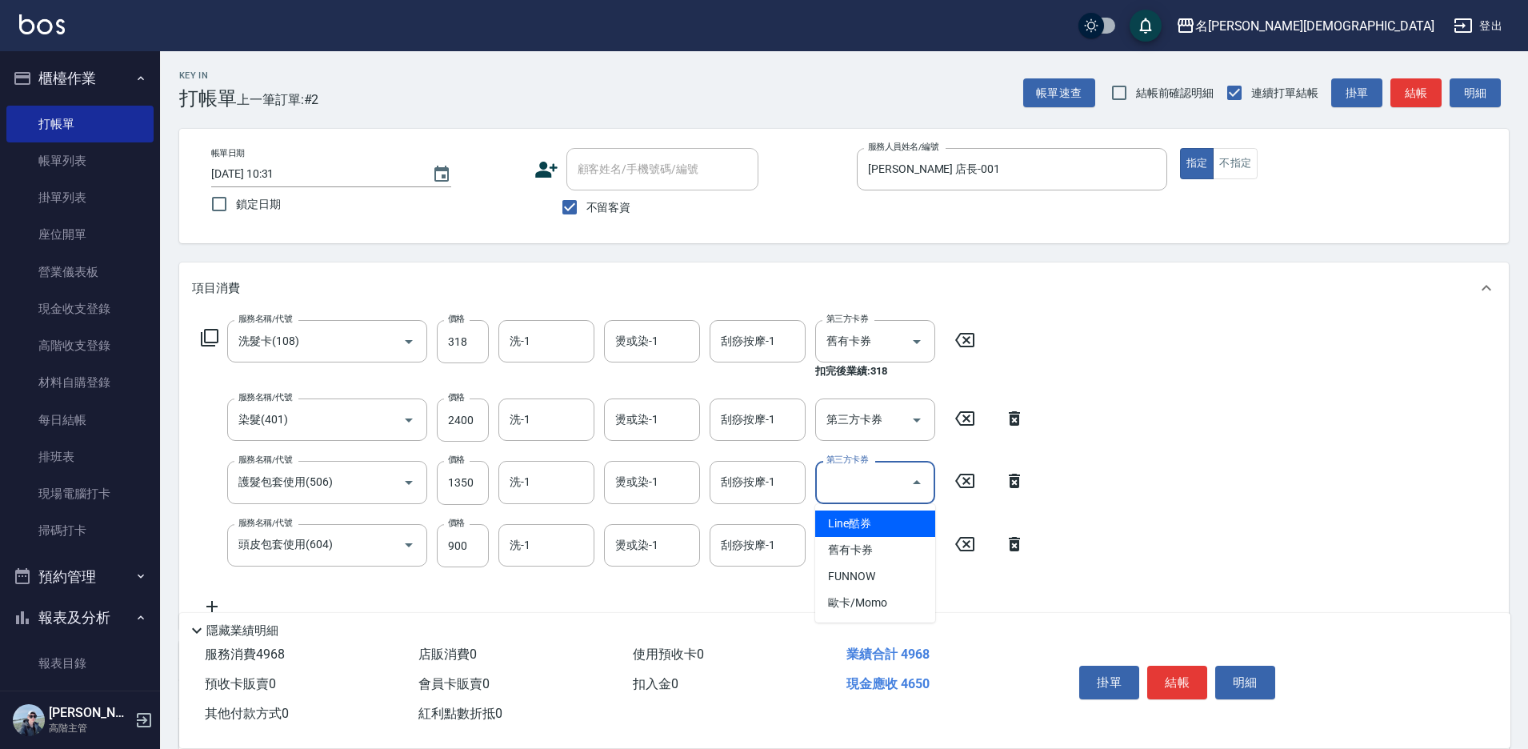
drag, startPoint x: 851, startPoint y: 480, endPoint x: 847, endPoint y: 523, distance: 43.4
click at [853, 481] on input "第三方卡券" at bounding box center [863, 482] width 82 height 28
drag, startPoint x: 843, startPoint y: 543, endPoint x: 838, endPoint y: 574, distance: 31.6
click at [843, 544] on span "舊有卡券" at bounding box center [875, 550] width 120 height 26
type input "舊有卡券"
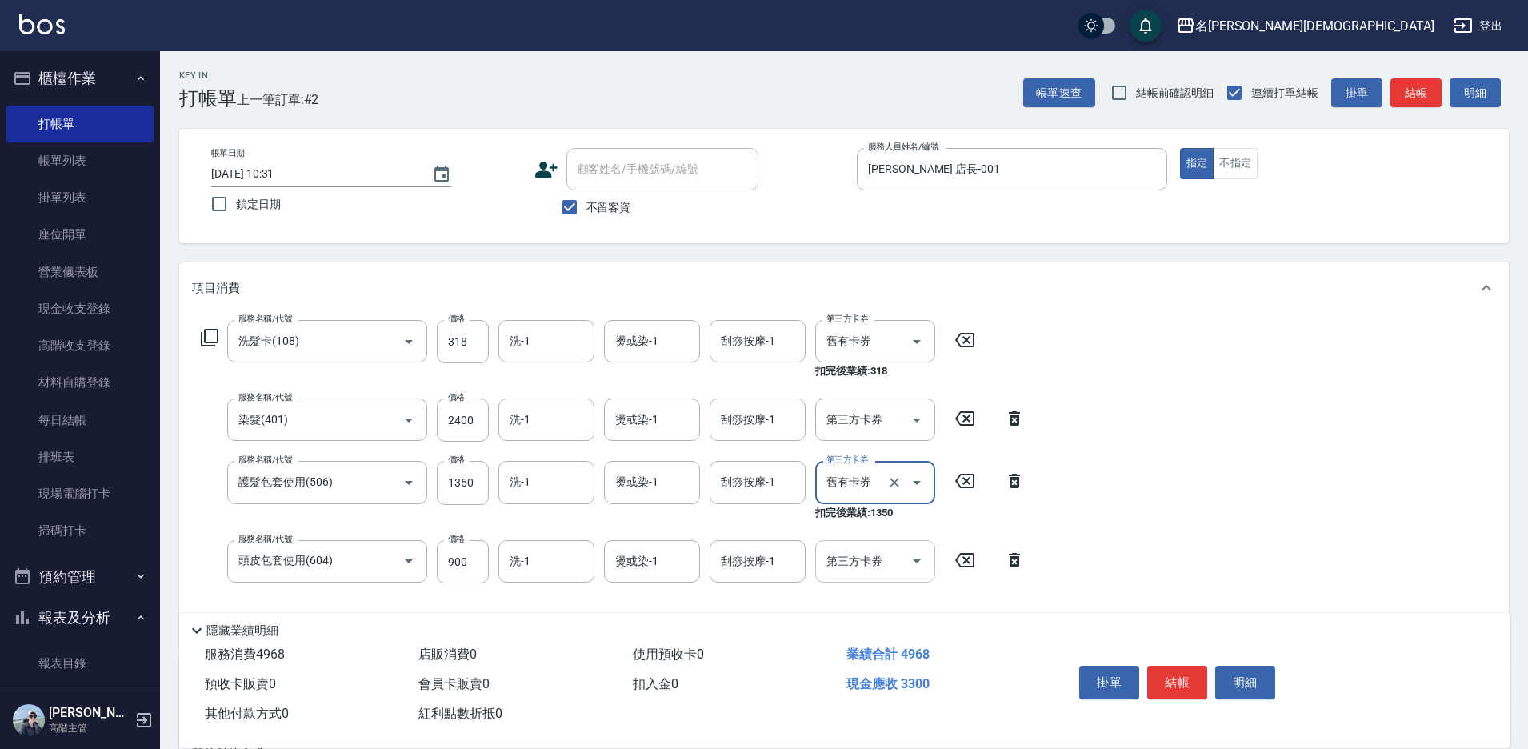
drag, startPoint x: 853, startPoint y: 561, endPoint x: 865, endPoint y: 580, distance: 21.5
click at [857, 565] on input "第三方卡券" at bounding box center [863, 561] width 82 height 28
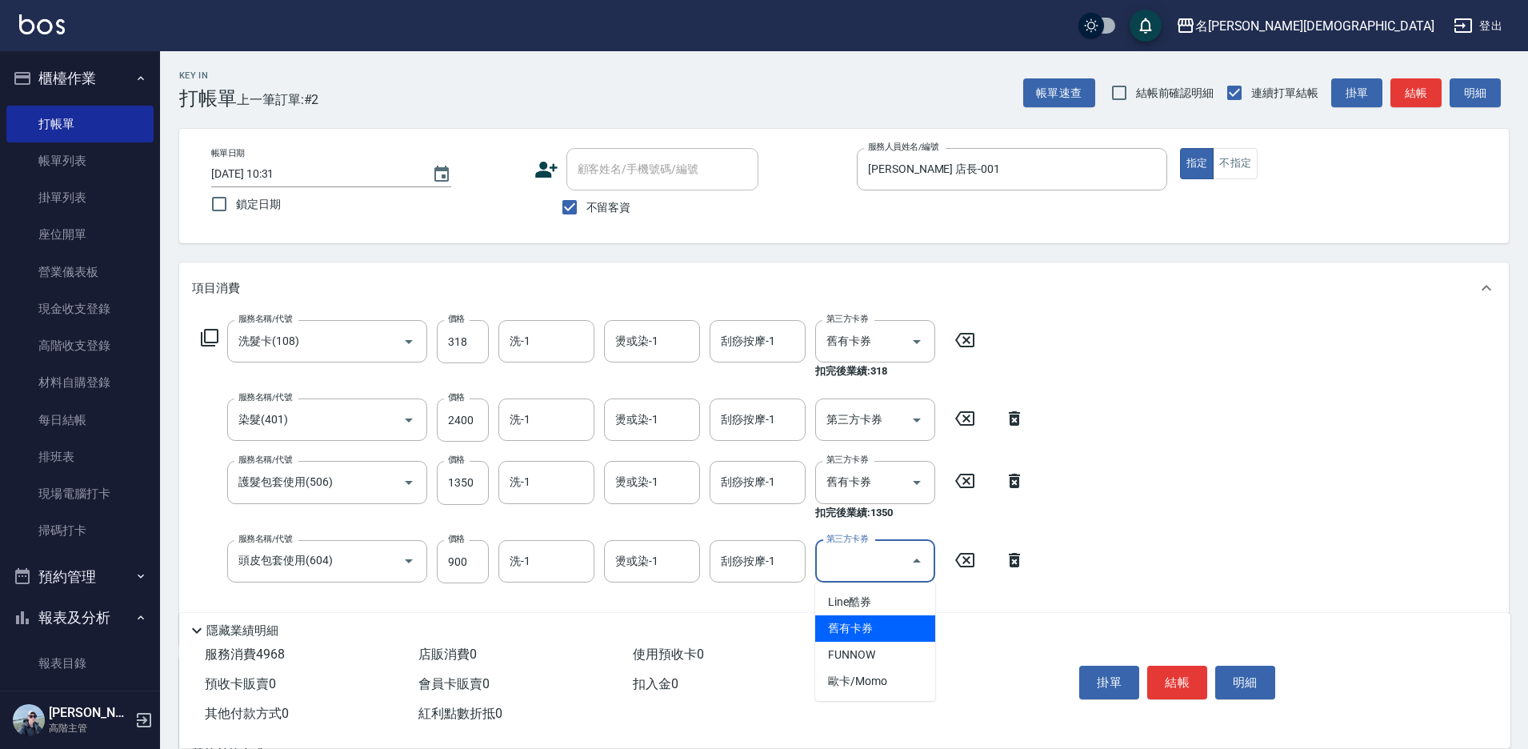
click at [865, 623] on span "舊有卡券" at bounding box center [875, 628] width 120 height 26
type input "舊有卡券"
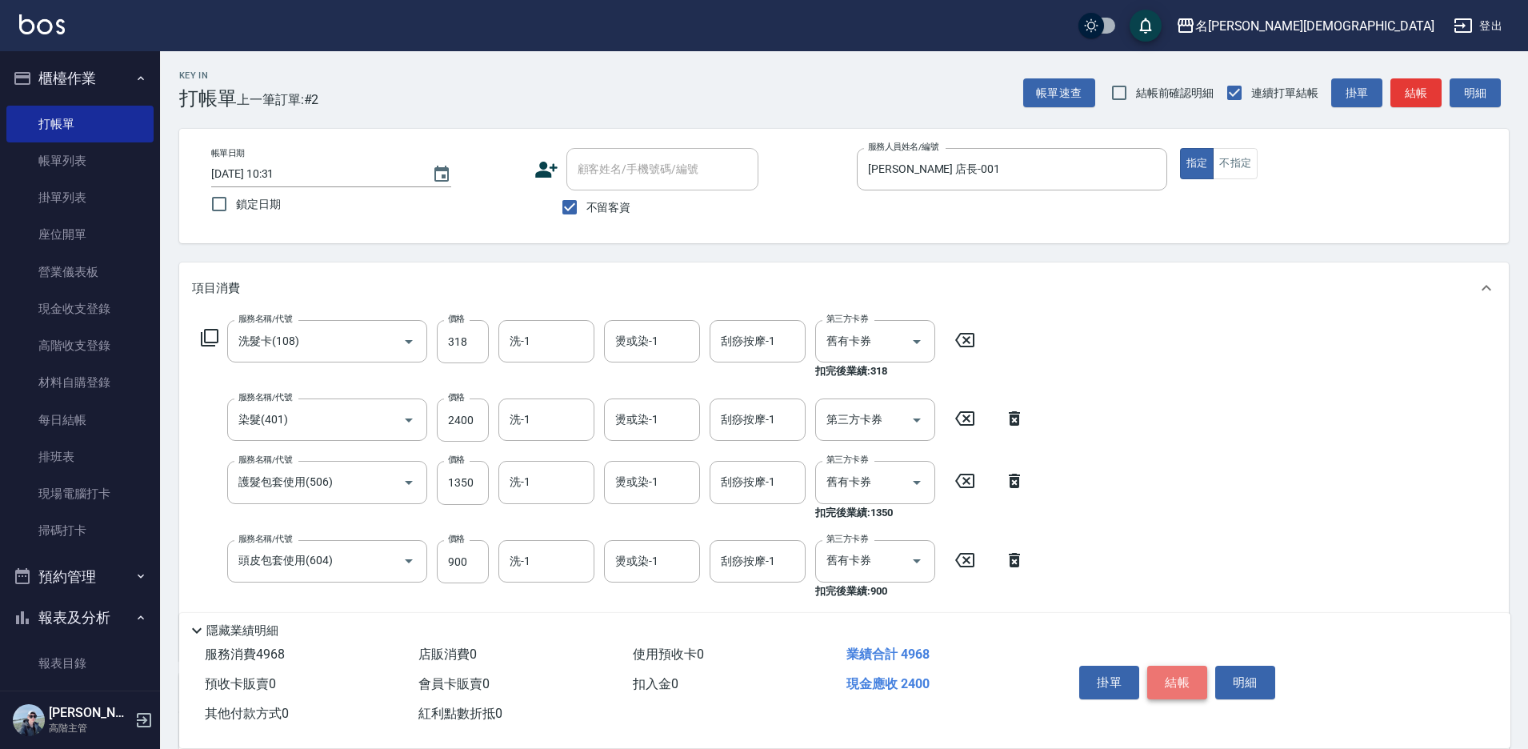
click at [1173, 676] on button "結帳" at bounding box center [1177, 682] width 60 height 34
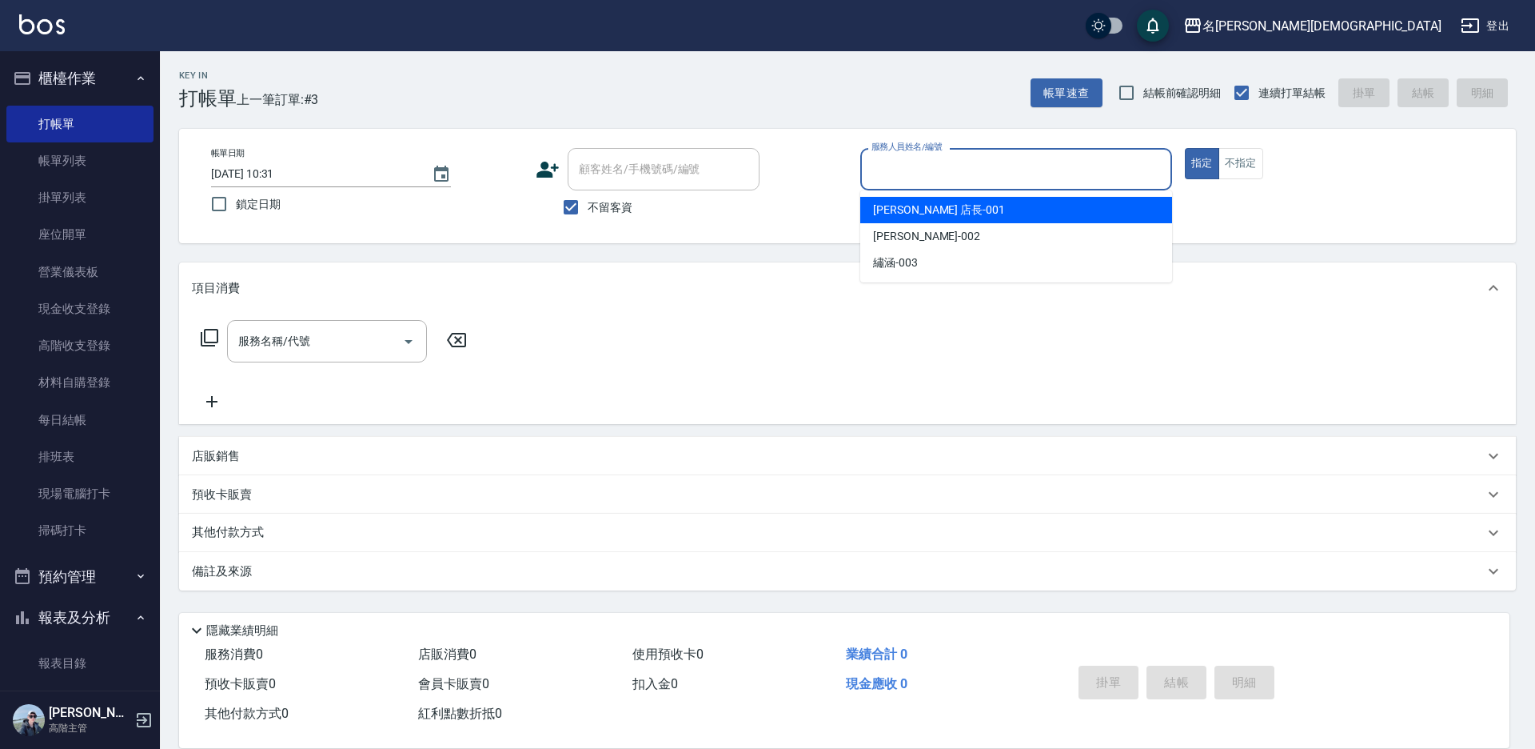
click at [883, 166] on input "服務人員姓名/編號" at bounding box center [1017, 169] width 298 height 28
drag, startPoint x: 877, startPoint y: 206, endPoint x: 645, endPoint y: 206, distance: 231.1
click at [872, 206] on div "[PERSON_NAME] 店長 -001" at bounding box center [1017, 210] width 312 height 26
type input "[PERSON_NAME] 店長-001"
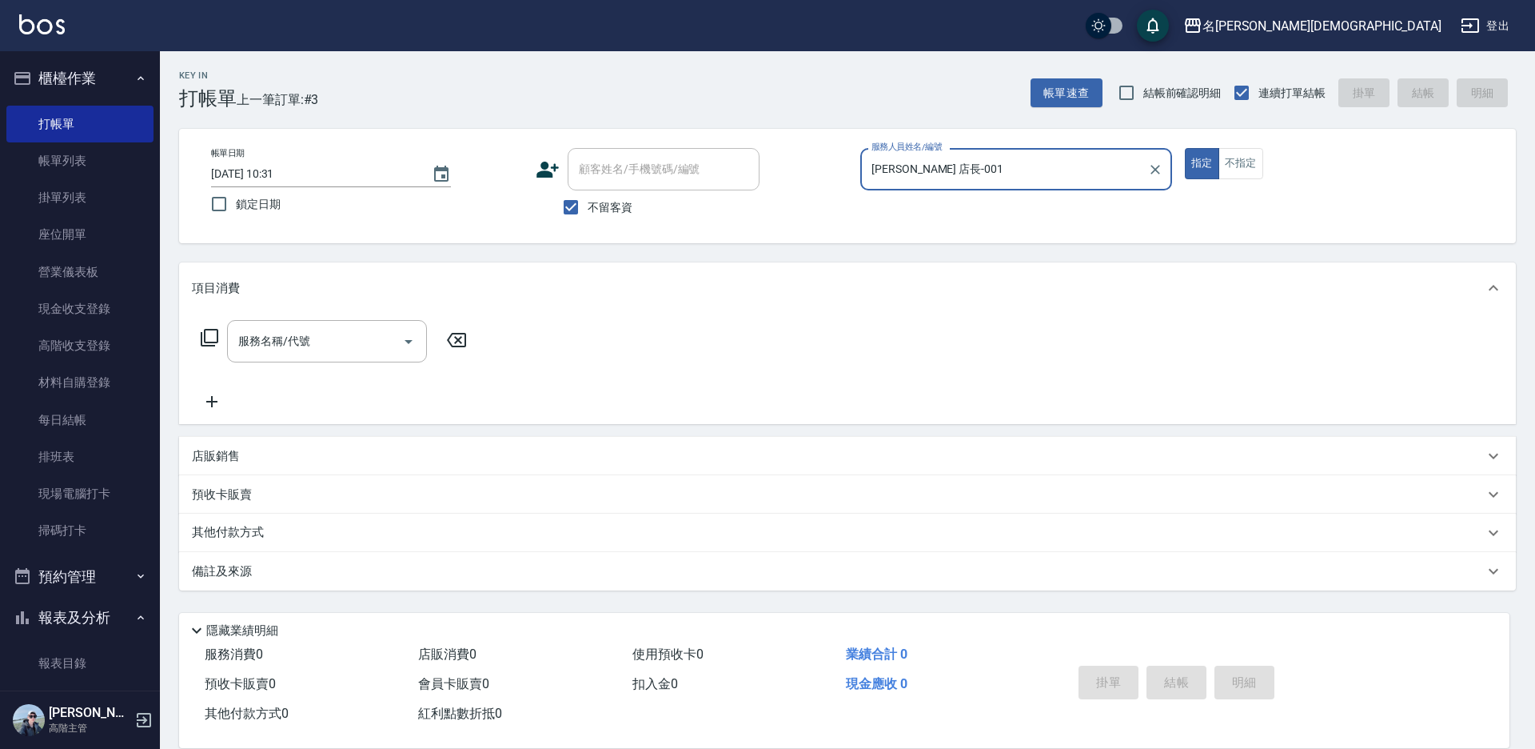
click at [202, 331] on icon at bounding box center [209, 337] width 19 height 19
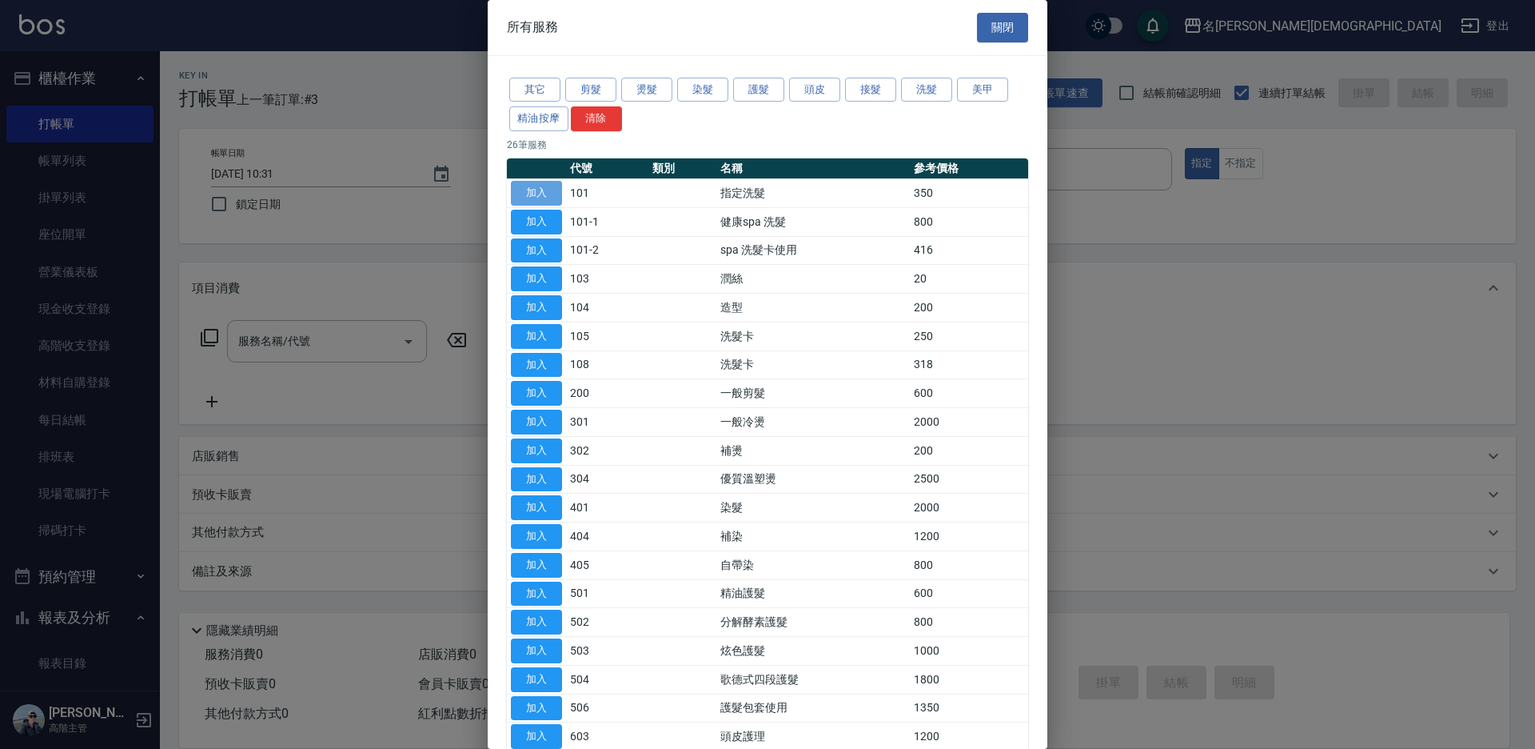
click at [538, 193] on button "加入" at bounding box center [536, 193] width 51 height 25
type input "指定洗髮(101)"
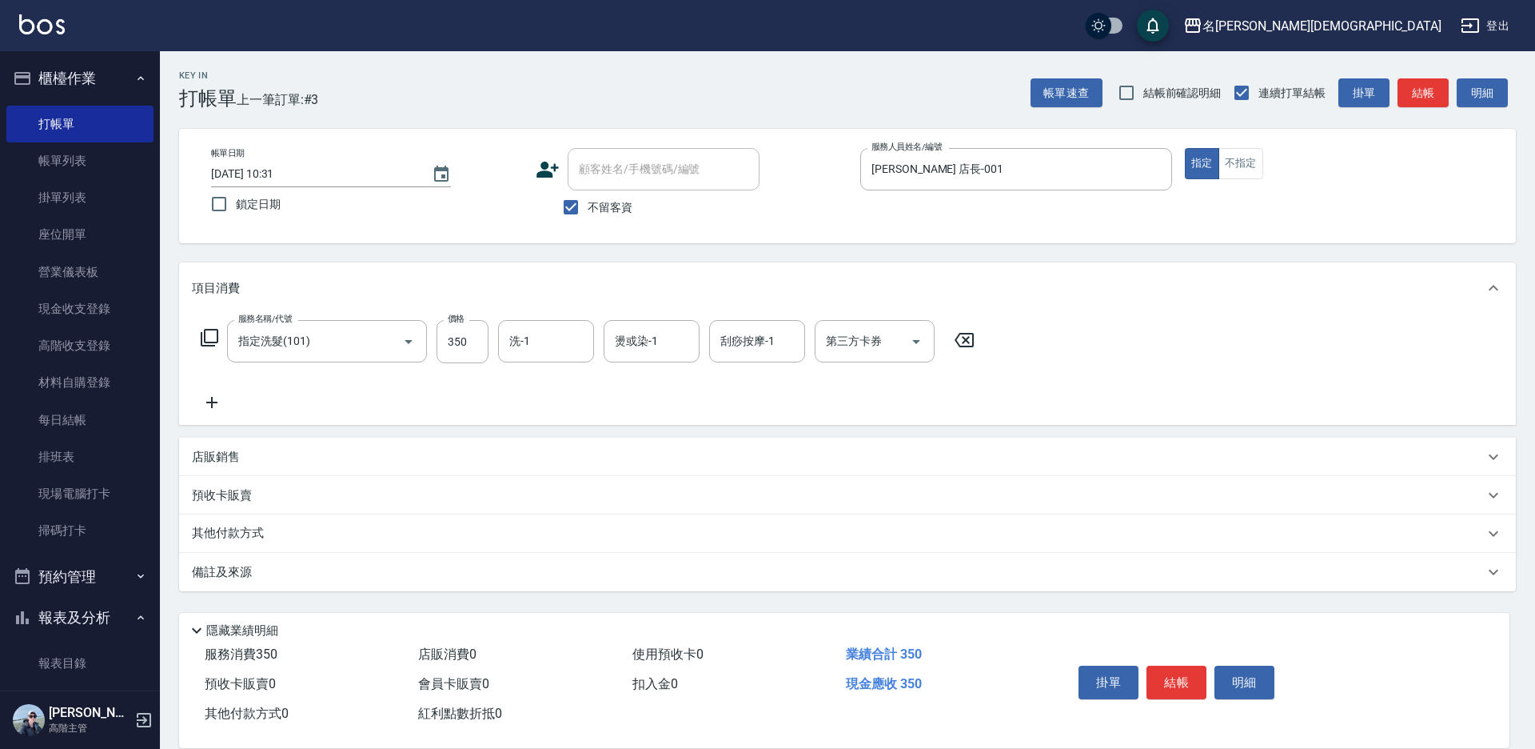
click at [200, 339] on icon at bounding box center [209, 337] width 19 height 19
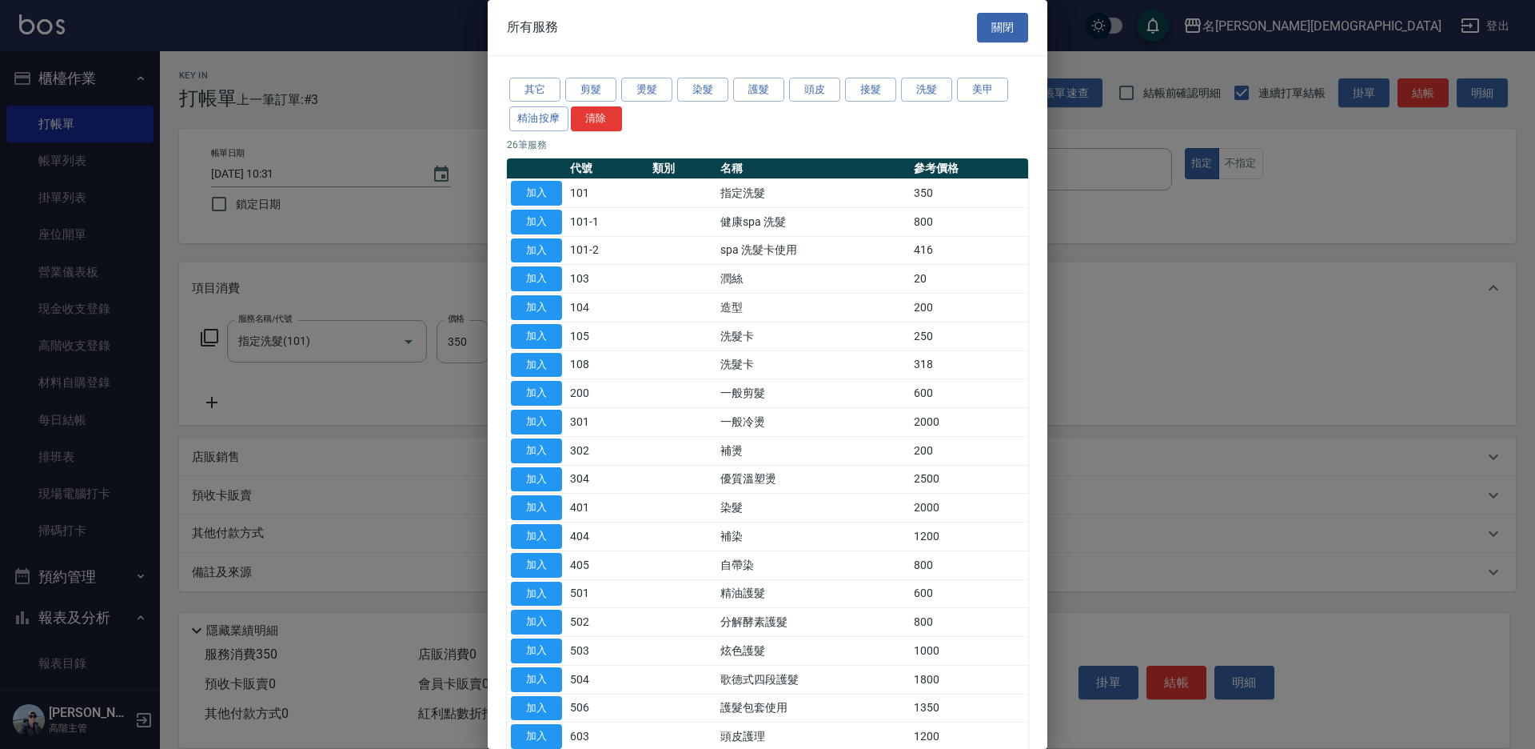
click at [471, 386] on div at bounding box center [767, 374] width 1535 height 749
click at [527, 705] on button "加入" at bounding box center [536, 708] width 51 height 25
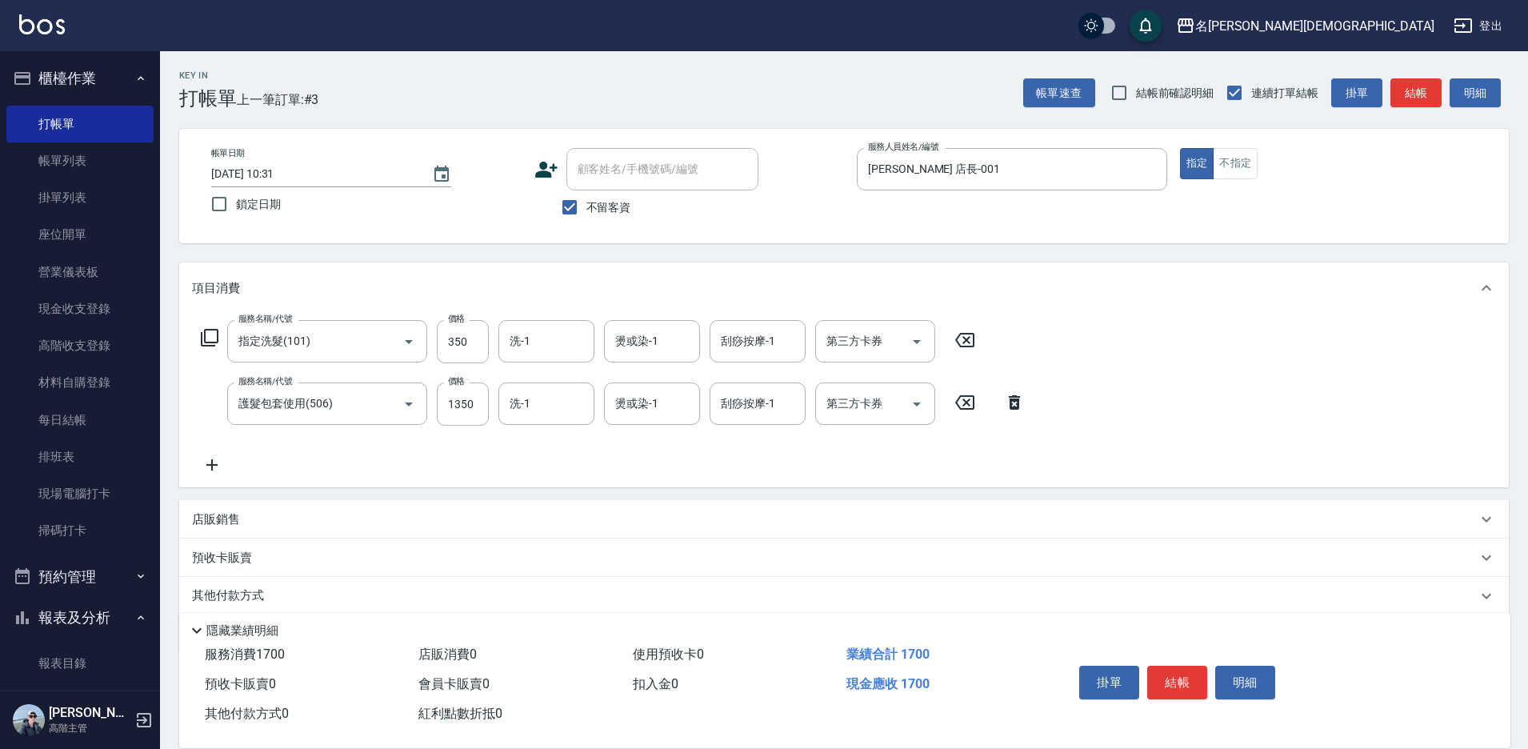
click at [206, 333] on icon at bounding box center [209, 337] width 19 height 19
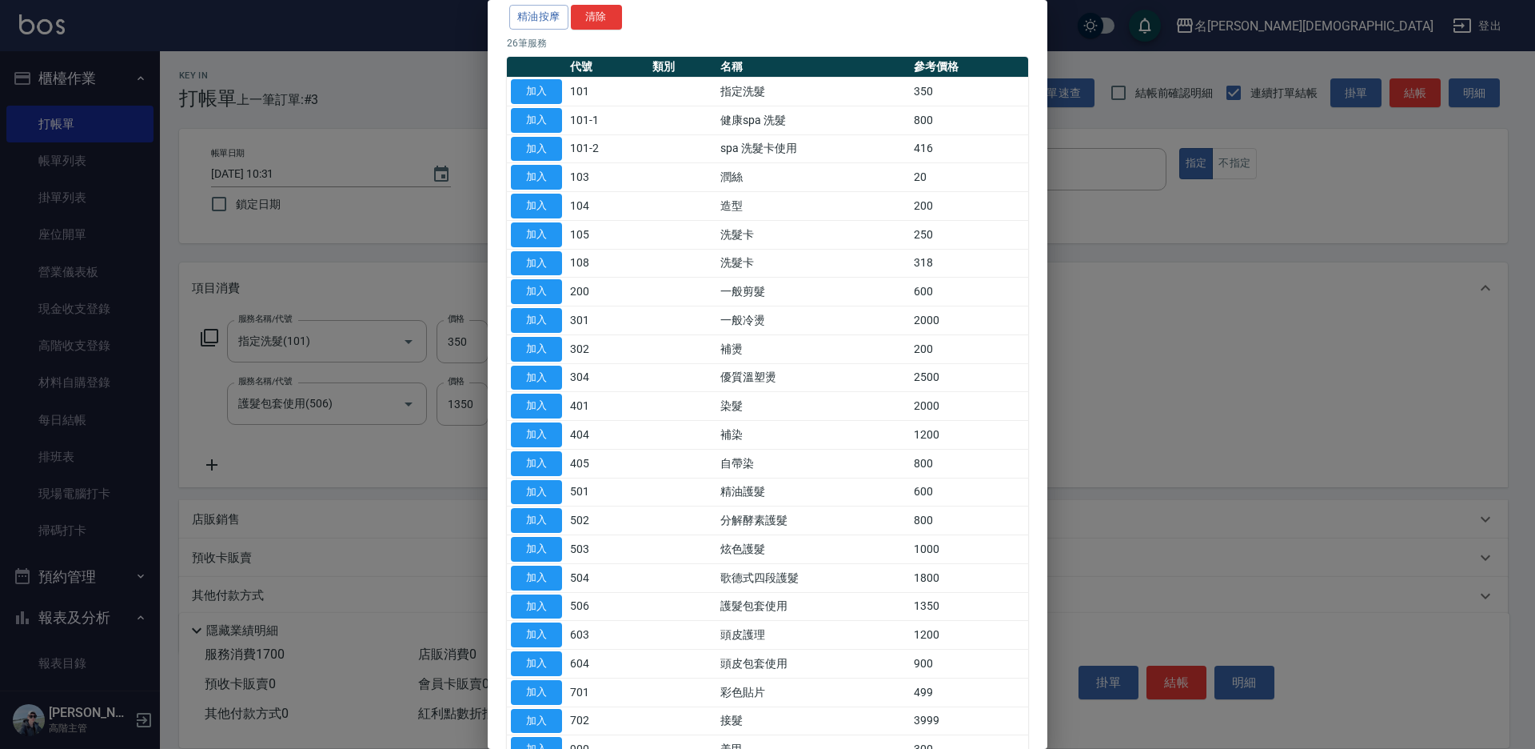
scroll to position [160, 0]
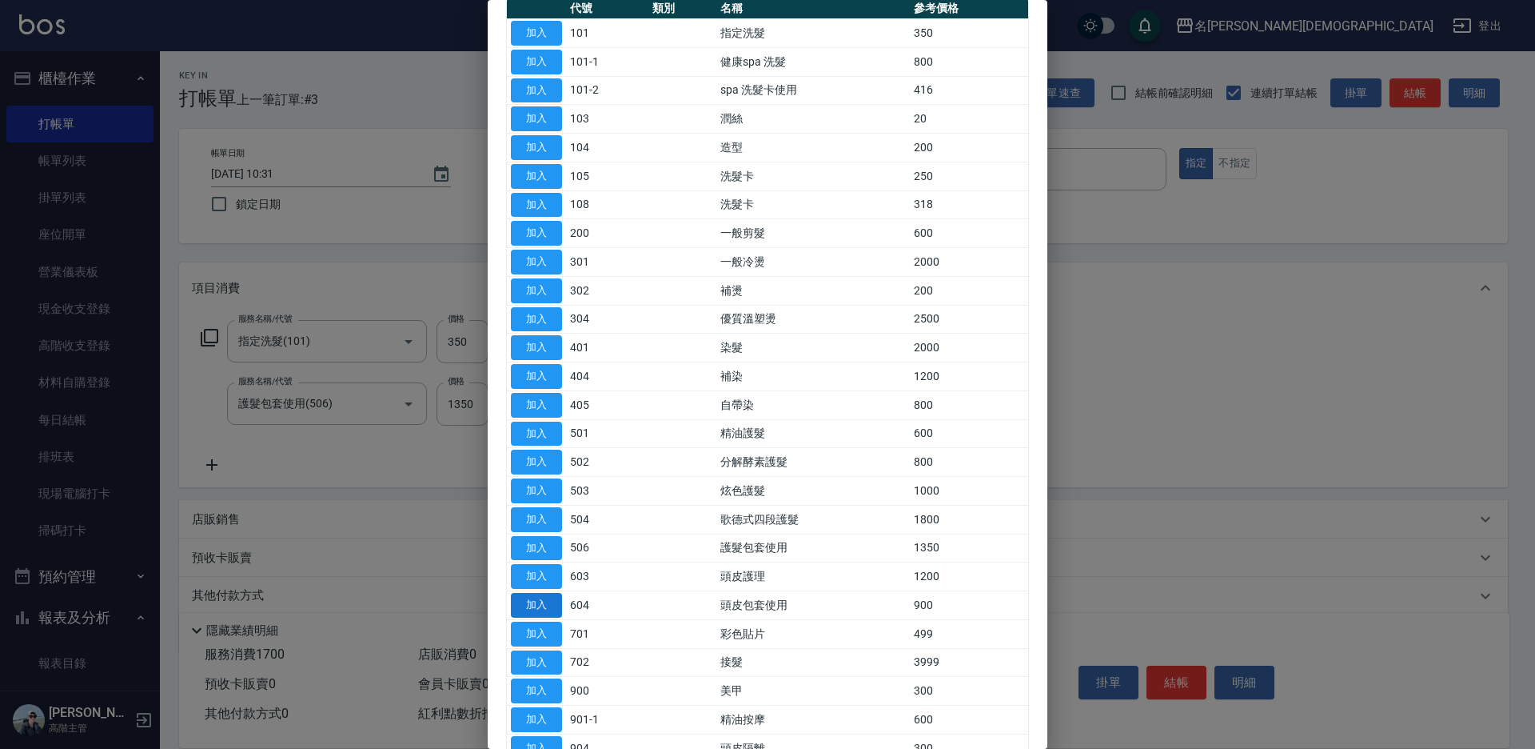
click at [547, 608] on button "加入" at bounding box center [536, 605] width 51 height 25
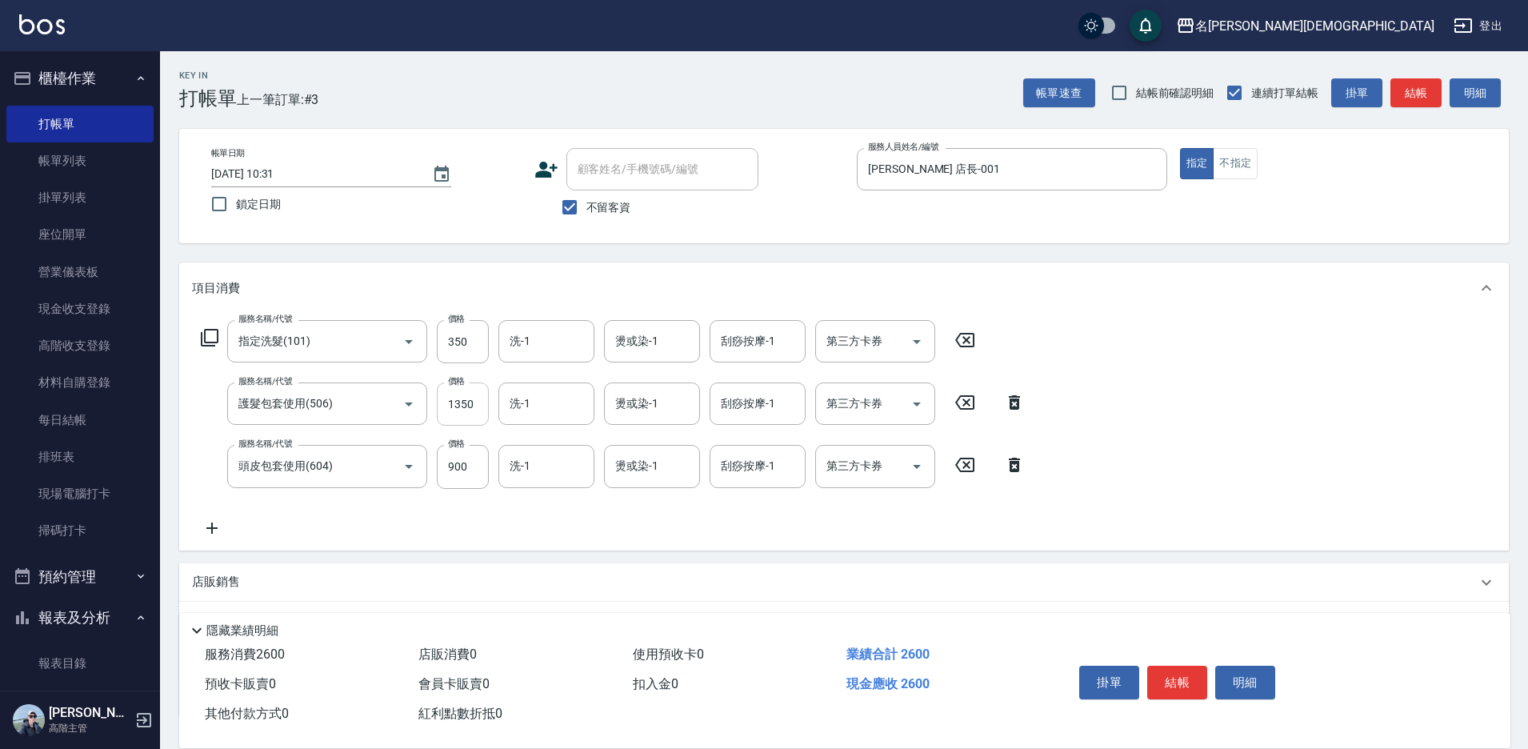
click at [462, 398] on input "1350" at bounding box center [463, 403] width 52 height 43
click at [477, 399] on input "1350" at bounding box center [463, 403] width 52 height 43
type input "750"
drag, startPoint x: 19, startPoint y: 270, endPoint x: 325, endPoint y: 276, distance: 306.4
click at [324, 277] on div "項目消費" at bounding box center [843, 287] width 1329 height 51
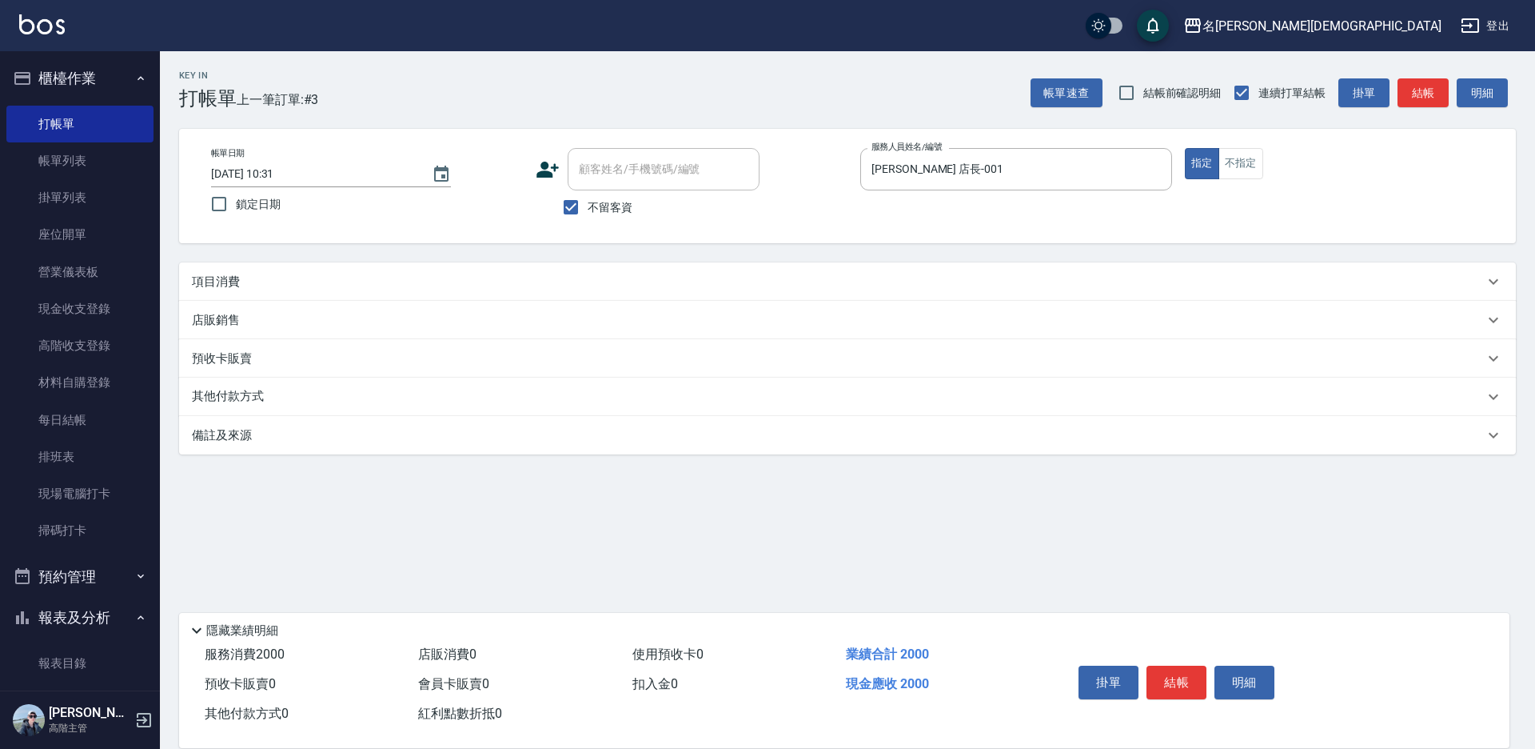
click at [329, 279] on div "項目消費" at bounding box center [838, 282] width 1292 height 17
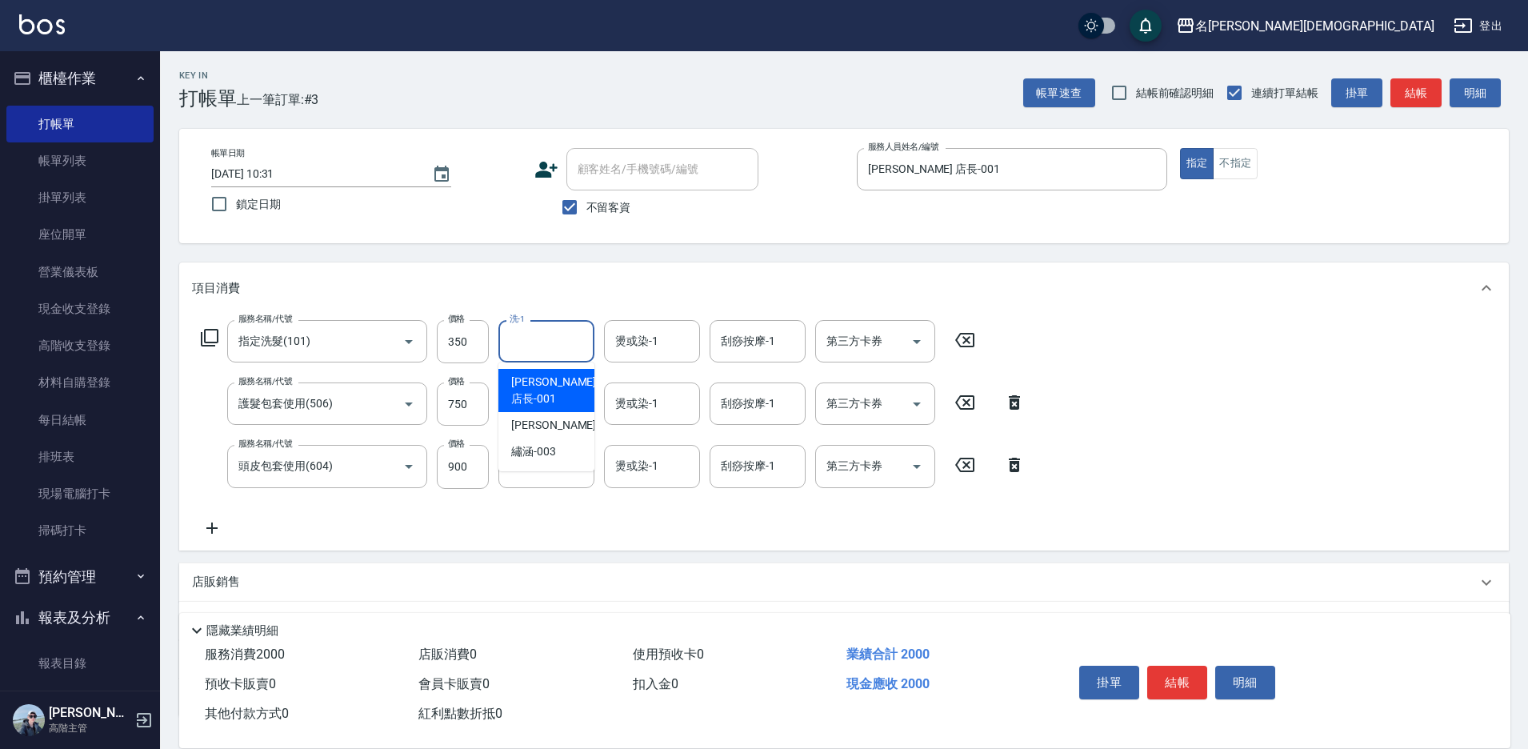
drag, startPoint x: 561, startPoint y: 341, endPoint x: 529, endPoint y: 383, distance: 52.0
click at [560, 342] on input "洗-1" at bounding box center [546, 341] width 82 height 28
click at [535, 443] on span "繡涵 -003" at bounding box center [533, 451] width 45 height 17
type input "繡涵-003"
click at [533, 413] on input "洗-1" at bounding box center [546, 403] width 82 height 28
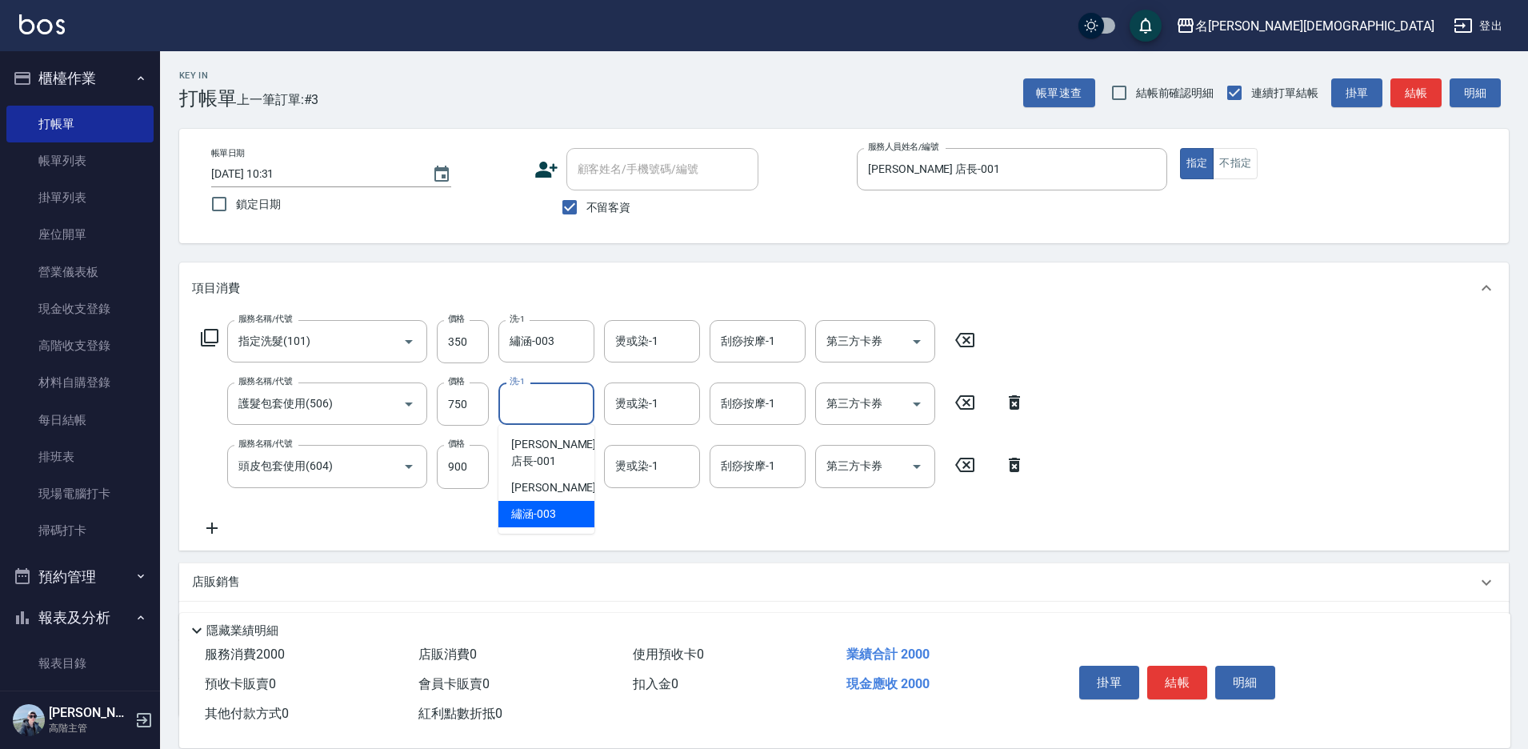
drag, startPoint x: 521, startPoint y: 491, endPoint x: 540, endPoint y: 437, distance: 57.7
click at [522, 505] on span "繡涵 -003" at bounding box center [533, 513] width 45 height 17
type input "繡涵-003"
click at [538, 469] on input "洗-1" at bounding box center [546, 466] width 82 height 28
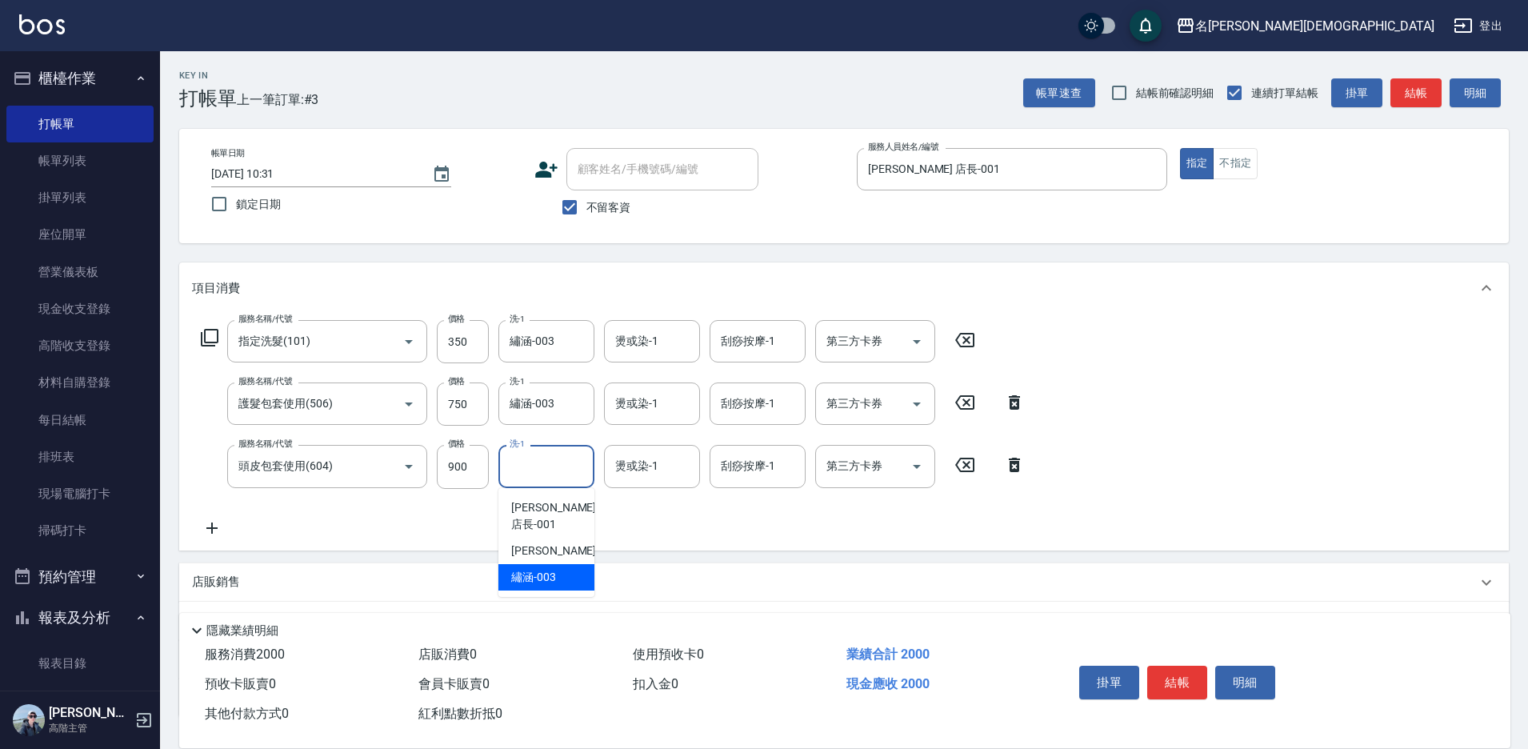
click at [546, 569] on span "繡涵 -003" at bounding box center [533, 577] width 45 height 17
type input "繡涵-003"
click at [860, 410] on div "第三方卡券 第三方卡券" at bounding box center [875, 403] width 120 height 42
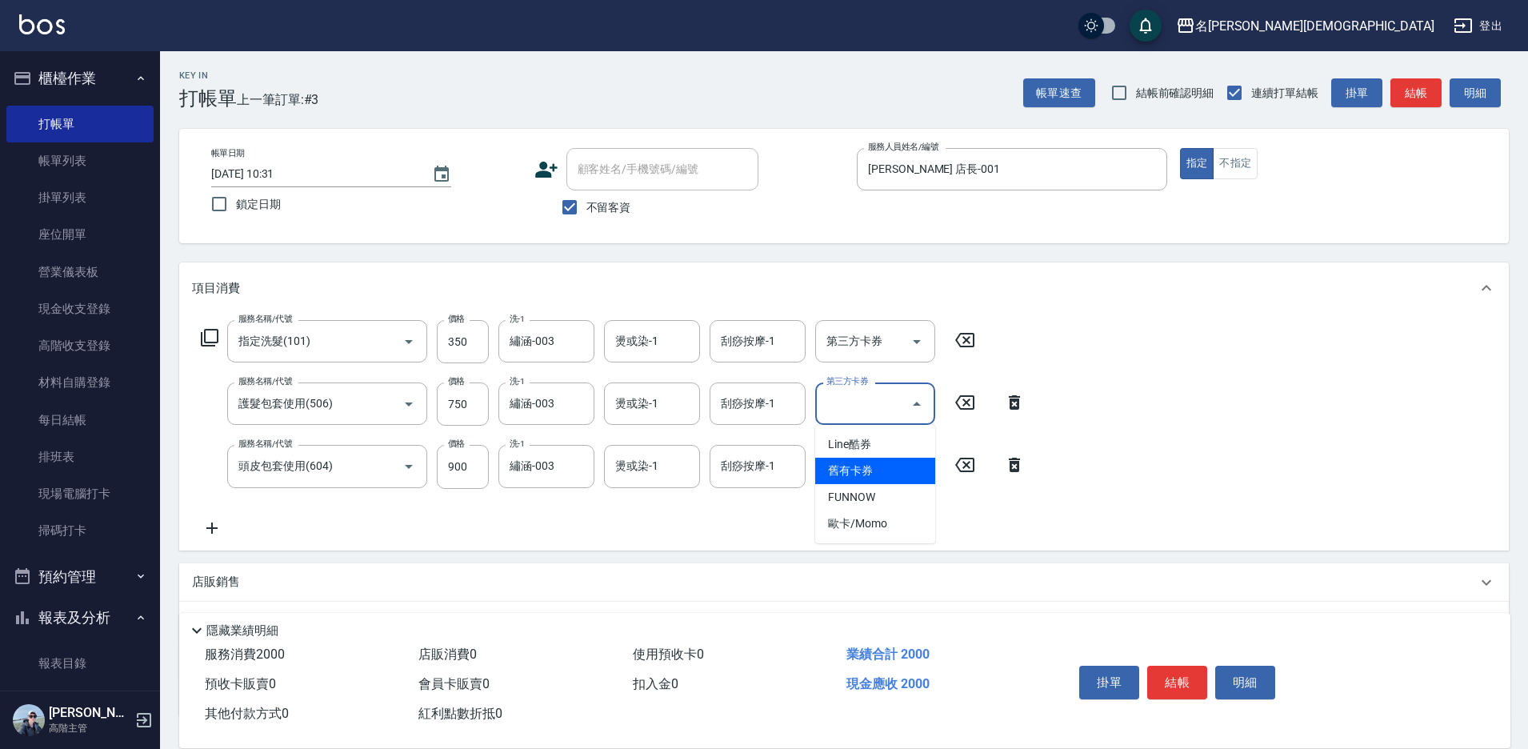
click at [856, 466] on span "舊有卡券" at bounding box center [875, 470] width 120 height 26
type input "舊有卡券"
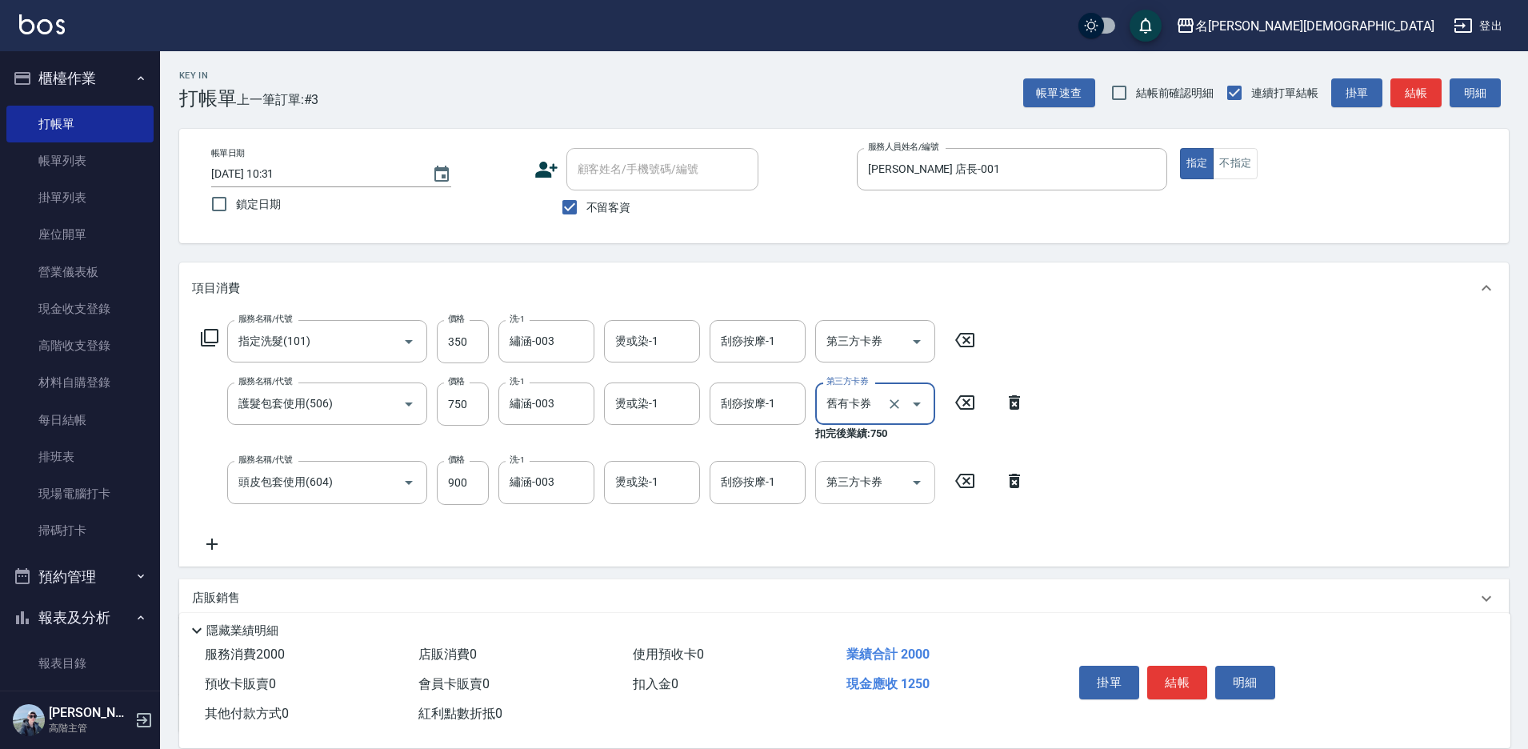
drag, startPoint x: 851, startPoint y: 471, endPoint x: 851, endPoint y: 486, distance: 15.2
click at [851, 473] on div "第三方卡券 第三方卡券" at bounding box center [875, 482] width 120 height 42
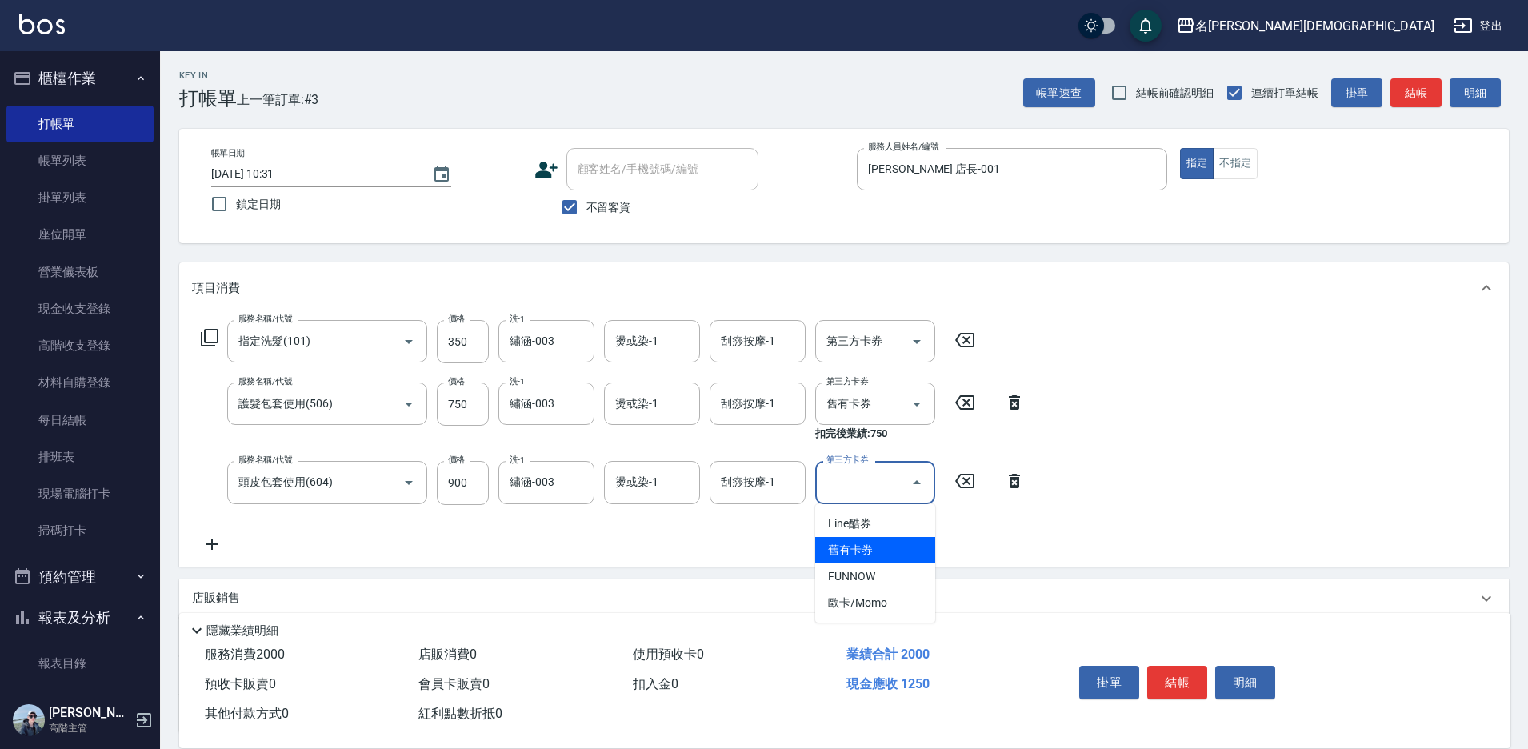
click at [847, 553] on span "舊有卡券" at bounding box center [875, 550] width 120 height 26
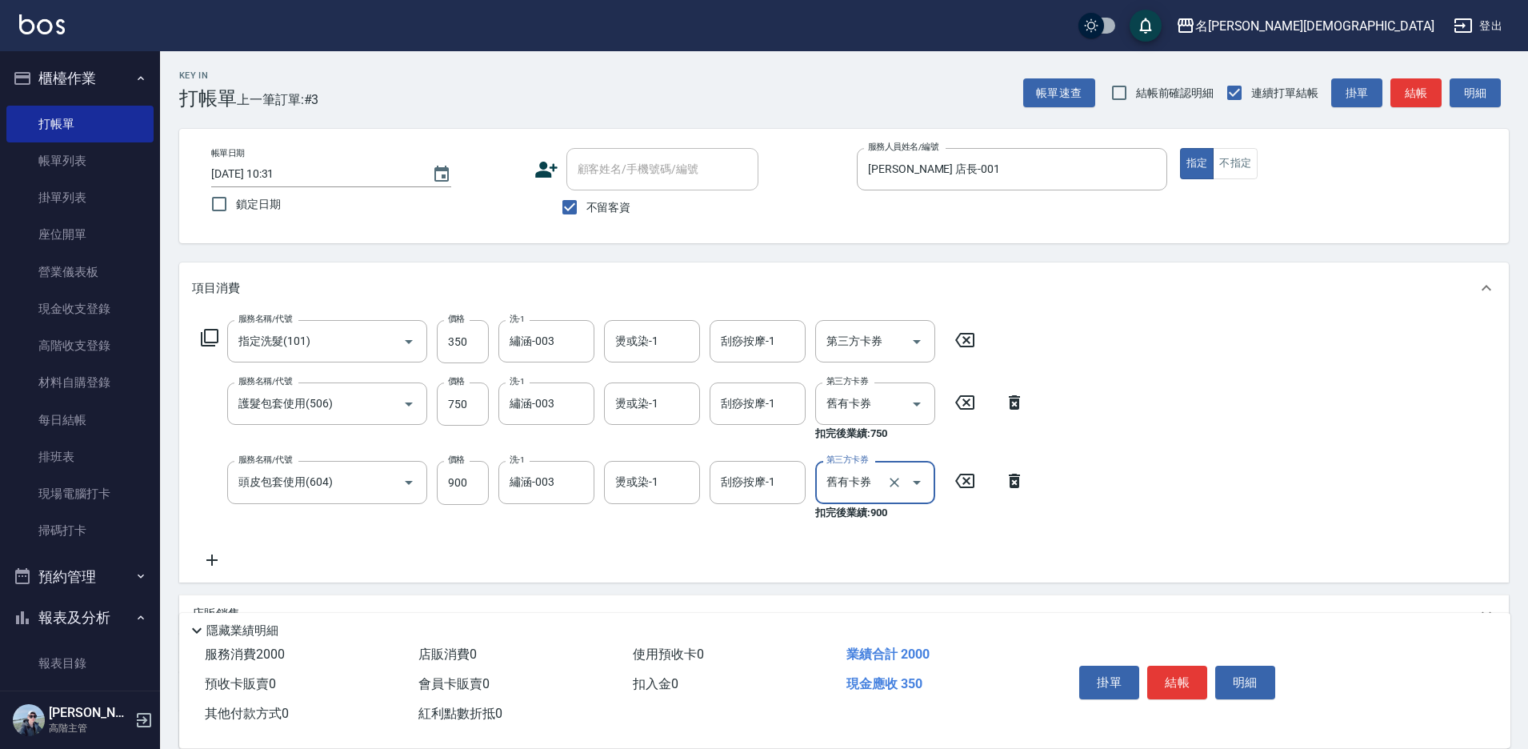
type input "舊有卡券"
click at [1176, 676] on button "結帳" at bounding box center [1177, 682] width 60 height 34
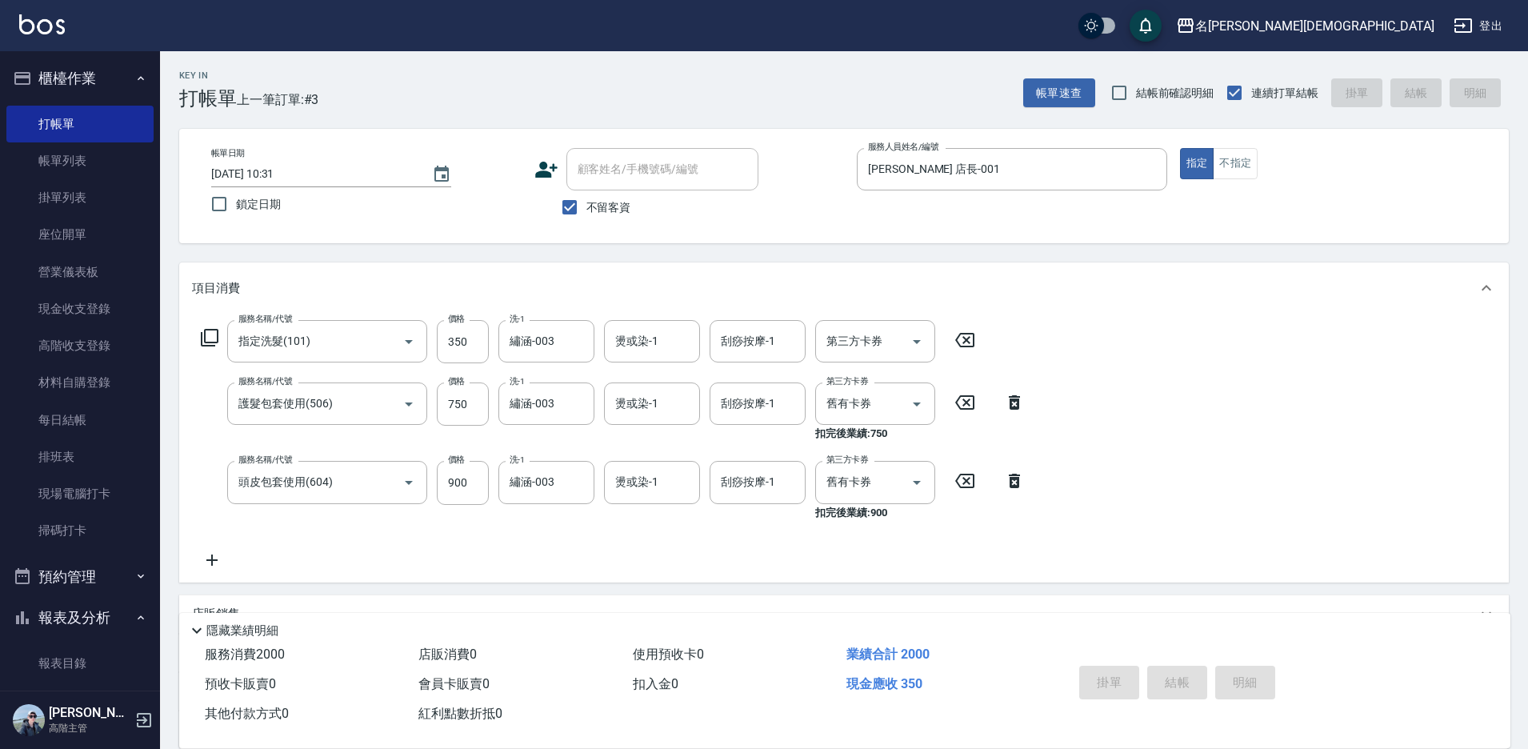
type input "[DATE] 10:33"
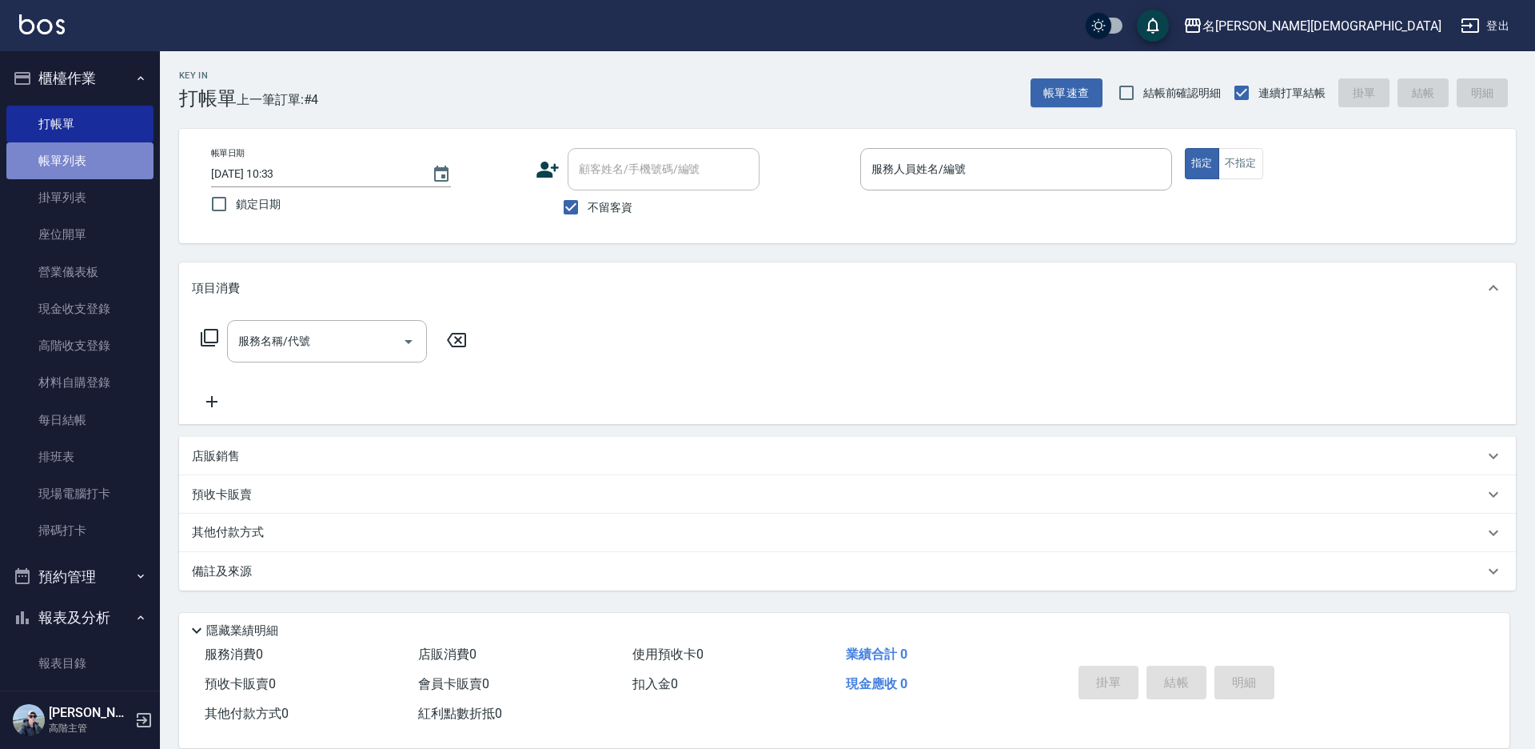
click at [95, 164] on link "帳單列表" at bounding box center [79, 160] width 147 height 37
